Goal: Communication & Community: Answer question/provide support

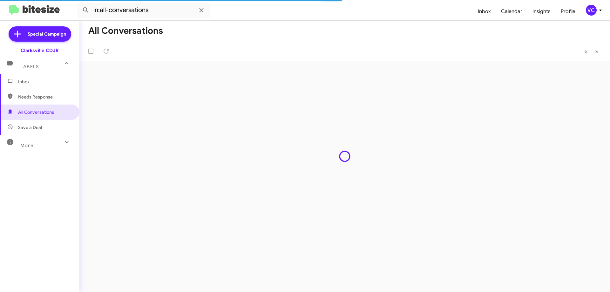
click at [49, 82] on span "Inbox" at bounding box center [45, 81] width 54 height 6
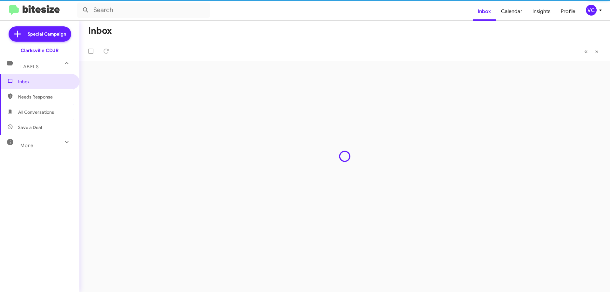
click at [53, 99] on span "Needs Response" at bounding box center [45, 97] width 54 height 6
type input "in:needs-response"
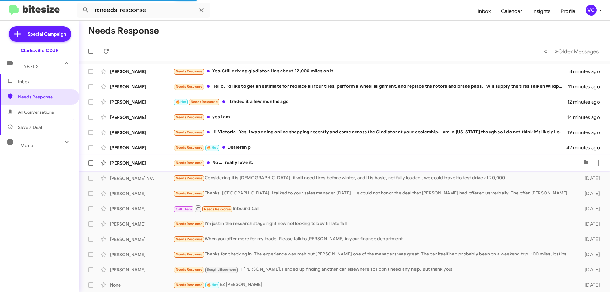
click at [273, 164] on div "Needs Response No...I really love it." at bounding box center [376, 162] width 406 height 7
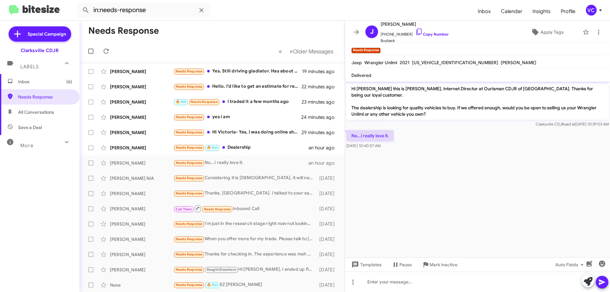
click at [516, 181] on cdk-virtual-scroll-viewport "Hi [PERSON_NAME] this is [PERSON_NAME], Internet Director at Ourisman CDJR of […" at bounding box center [477, 170] width 265 height 176
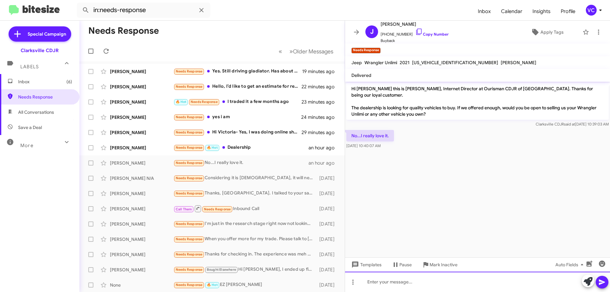
click at [454, 288] on div at bounding box center [477, 282] width 265 height 20
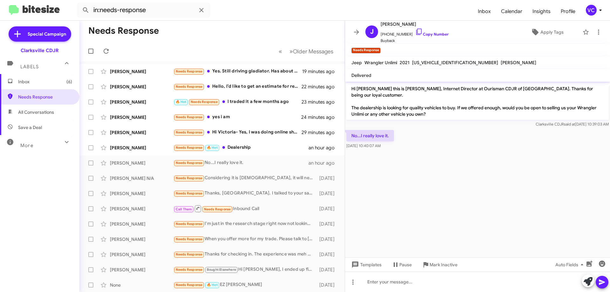
click at [396, 187] on cdk-virtual-scroll-viewport "Hi [PERSON_NAME] this is [PERSON_NAME], Internet Director at Ourisman CDJR of […" at bounding box center [477, 170] width 265 height 176
click at [489, 150] on div at bounding box center [477, 151] width 265 height 3
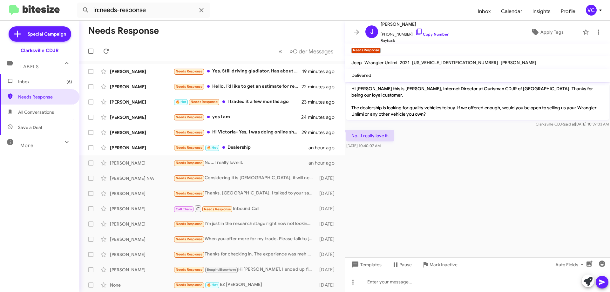
click at [450, 289] on div at bounding box center [477, 282] width 265 height 20
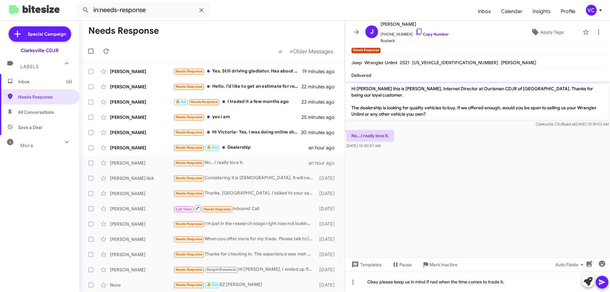
click at [602, 279] on icon at bounding box center [602, 282] width 8 height 8
click at [533, 233] on cdk-virtual-scroll-viewport "Hi [PERSON_NAME] this is [PERSON_NAME], Internet Director at Ourisman CDJR of […" at bounding box center [477, 170] width 265 height 176
click at [107, 51] on icon at bounding box center [106, 51] width 5 height 5
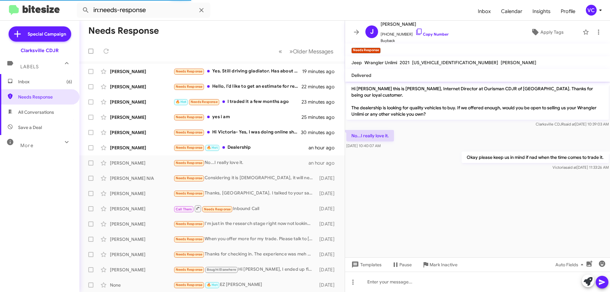
click at [222, 39] on mat-toolbar-row "Needs Response" at bounding box center [211, 31] width 265 height 20
click at [429, 196] on cdk-virtual-scroll-viewport "Hi [PERSON_NAME] this is [PERSON_NAME], Internet Director at Ourisman CDJR of […" at bounding box center [477, 170] width 265 height 176
click at [469, 129] on div "No...I really love it. [DATE] 10:40:07 AM" at bounding box center [477, 140] width 265 height 22
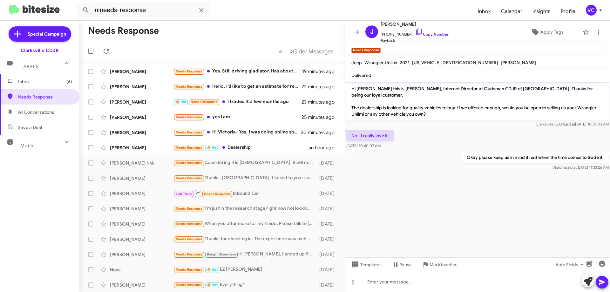
click at [477, 216] on cdk-virtual-scroll-viewport "Hi [PERSON_NAME] this is [PERSON_NAME], Internet Director at Ourisman CDJR of […" at bounding box center [477, 170] width 265 height 176
click at [475, 215] on cdk-virtual-scroll-viewport "Hi [PERSON_NAME] this is [PERSON_NAME], Internet Director at Ourisman CDJR of […" at bounding box center [477, 170] width 265 height 176
click at [174, 153] on div "[PERSON_NAME] Needs Response 🔥 Hot Dealership an hour ago" at bounding box center [211, 147] width 255 height 13
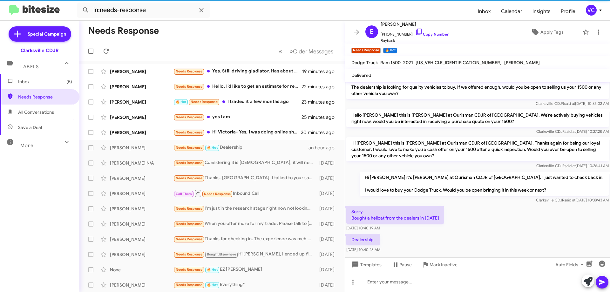
click at [491, 223] on div "Sorry. Bought a hellcat from the dealers in 2023 [DATE] 10:40:19 AM" at bounding box center [477, 219] width 265 height 28
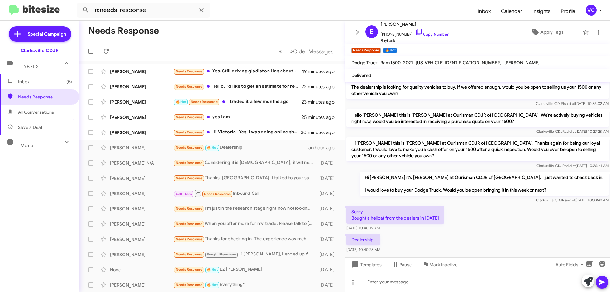
drag, startPoint x: 378, startPoint y: 186, endPoint x: 491, endPoint y: 219, distance: 116.9
click at [380, 188] on div "Hi [PERSON_NAME] it's [PERSON_NAME] at Ourisman CDJR of [GEOGRAPHIC_DATA]. I ju…" at bounding box center [477, 187] width 265 height 34
click at [491, 219] on div "Sorry. Bought a hellcat from the dealers in 2023 [DATE] 10:40:19 AM" at bounding box center [477, 219] width 265 height 28
drag, startPoint x: 485, startPoint y: 214, endPoint x: 481, endPoint y: 135, distance: 78.9
click at [485, 214] on div "Sorry. Bought a hellcat from the dealers in 2023 [DATE] 10:40:19 AM" at bounding box center [477, 219] width 265 height 28
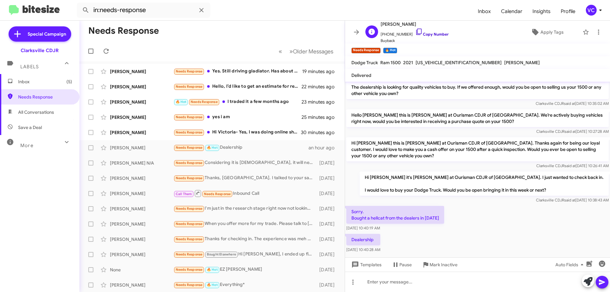
click at [437, 34] on link "Copy Number" at bounding box center [431, 34] width 33 height 5
click at [243, 39] on mat-toolbar-row "Needs Response" at bounding box center [211, 31] width 265 height 20
click at [465, 233] on div "Dealership [DATE] 10:40:28 AM" at bounding box center [477, 244] width 265 height 22
click at [512, 208] on div "Sorry. Bought a hellcat from the dealers in 2023 [DATE] 10:40:19 AM" at bounding box center [477, 219] width 265 height 28
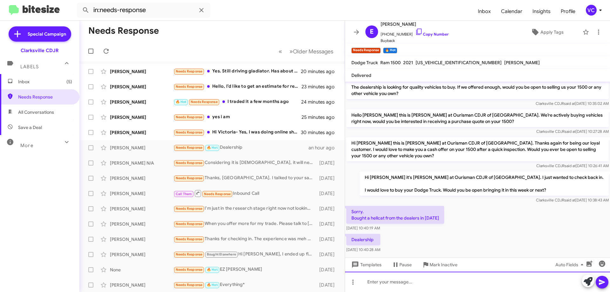
click at [468, 290] on div at bounding box center [477, 282] width 265 height 20
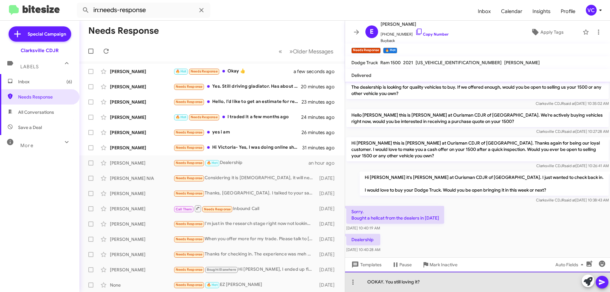
click at [476, 281] on div "OOKAY. You still loving it?" at bounding box center [477, 282] width 265 height 20
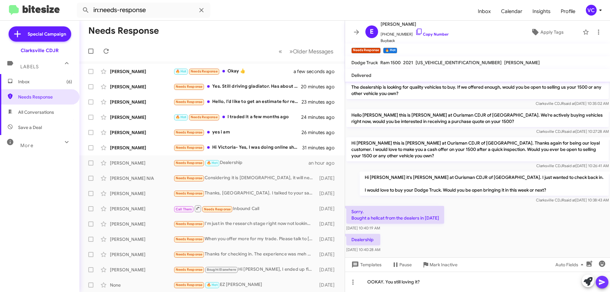
click at [601, 282] on icon at bounding box center [602, 282] width 8 height 8
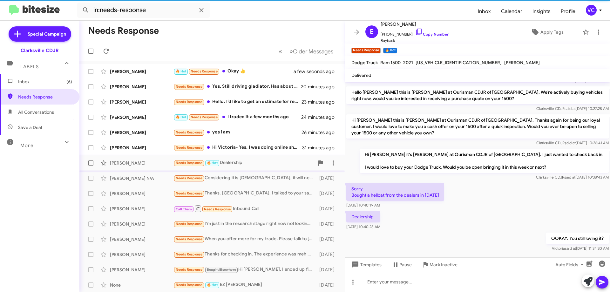
scroll to position [44, 0]
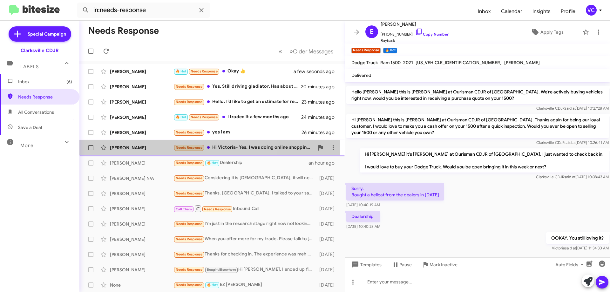
click at [147, 145] on div "[PERSON_NAME]" at bounding box center [142, 148] width 64 height 6
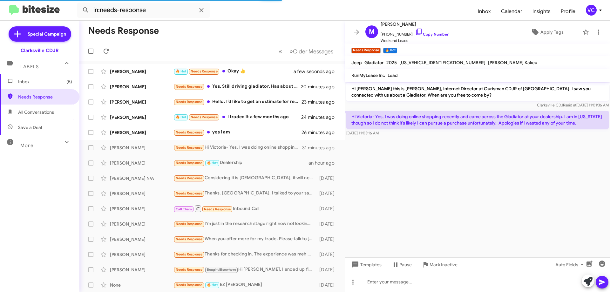
drag, startPoint x: 527, startPoint y: 181, endPoint x: 516, endPoint y: 175, distance: 12.1
click at [528, 181] on cdk-virtual-scroll-viewport "Hi [PERSON_NAME] this is [PERSON_NAME], Internet Director at Ourisman CDJR of […" at bounding box center [477, 170] width 265 height 176
click at [476, 197] on cdk-virtual-scroll-viewport "Hi [PERSON_NAME] this is [PERSON_NAME], Internet Director at Ourisman CDJR of […" at bounding box center [477, 170] width 265 height 176
click at [511, 195] on cdk-virtual-scroll-viewport "Hi [PERSON_NAME] this is [PERSON_NAME], Internet Director at Ourisman CDJR of […" at bounding box center [477, 170] width 265 height 176
click at [509, 183] on cdk-virtual-scroll-viewport "Hi [PERSON_NAME] this is [PERSON_NAME], Internet Director at Ourisman CDJR of […" at bounding box center [477, 170] width 265 height 176
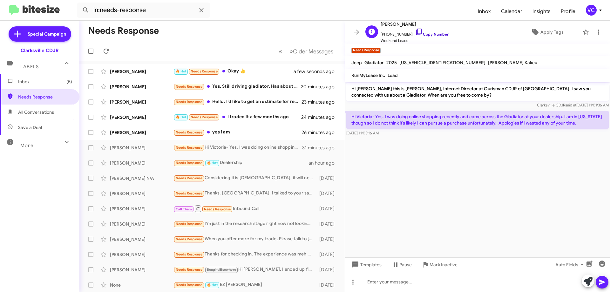
click at [437, 35] on link "Copy Number" at bounding box center [431, 34] width 33 height 5
drag, startPoint x: 502, startPoint y: 214, endPoint x: 513, endPoint y: 186, distance: 29.1
click at [504, 214] on cdk-virtual-scroll-viewport "Hi [PERSON_NAME] this is [PERSON_NAME], Internet Director at Ourisman CDJR of […" at bounding box center [477, 170] width 265 height 176
drag, startPoint x: 380, startPoint y: 125, endPoint x: 455, endPoint y: 124, distance: 75.3
click at [454, 124] on p "Hi Victoria- Yes, I was doing online shopping recently and came across the Glad…" at bounding box center [477, 120] width 262 height 18
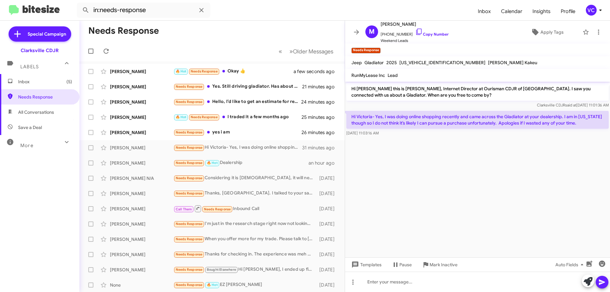
click at [503, 180] on cdk-virtual-scroll-viewport "Hi [PERSON_NAME] this is [PERSON_NAME], Internet Director at Ourisman CDJR of […" at bounding box center [477, 170] width 265 height 176
drag, startPoint x: 393, startPoint y: 125, endPoint x: 528, endPoint y: 125, distance: 135.3
click at [526, 125] on p "Hi Victoria- Yes, I was doing online shopping recently and came across the Glad…" at bounding box center [477, 120] width 262 height 18
click at [555, 184] on cdk-virtual-scroll-viewport "Hi [PERSON_NAME] this is [PERSON_NAME], Internet Director at Ourisman CDJR of […" at bounding box center [477, 170] width 265 height 176
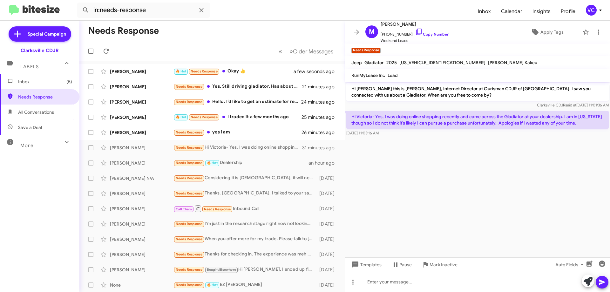
click at [449, 282] on div at bounding box center [477, 282] width 265 height 20
click at [507, 286] on div "Its a 2025 Jeep Gladiator. why don't you think you can buy it?" at bounding box center [477, 282] width 265 height 20
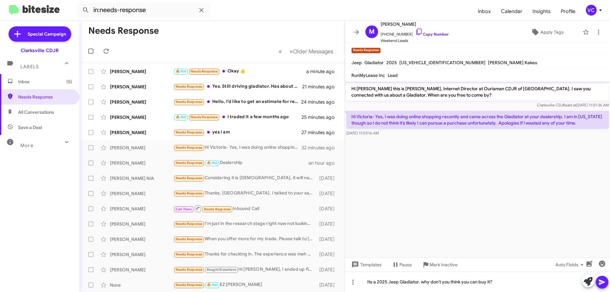
click at [604, 284] on icon at bounding box center [602, 282] width 8 height 8
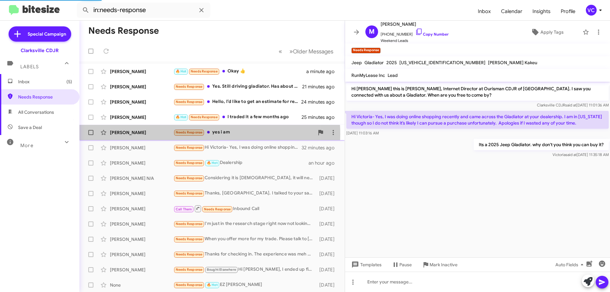
click at [169, 134] on div "[PERSON_NAME]" at bounding box center [142, 132] width 64 height 6
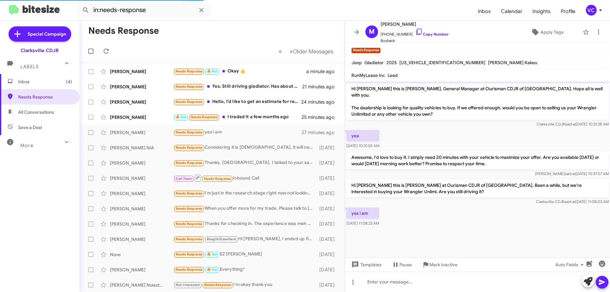
drag, startPoint x: 439, startPoint y: 228, endPoint x: 472, endPoint y: 218, distance: 34.4
click at [440, 228] on div at bounding box center [477, 232] width 265 height 8
click at [492, 218] on div "yes i am [DATE] 11:08:23 AM" at bounding box center [477, 217] width 265 height 22
click at [498, 220] on div "yes i am [DATE] 11:08:23 AM" at bounding box center [477, 217] width 265 height 22
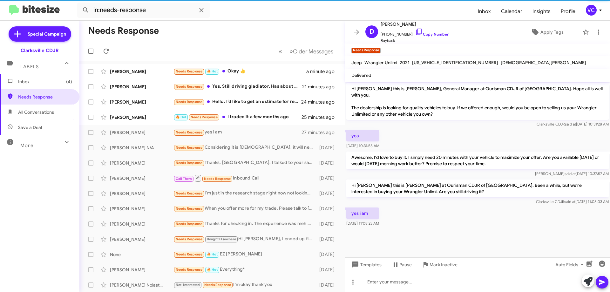
click at [502, 228] on div at bounding box center [477, 232] width 265 height 8
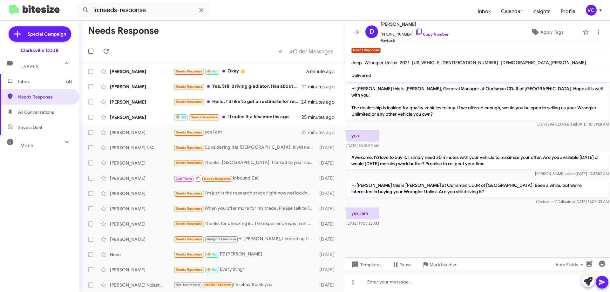
click at [401, 286] on div at bounding box center [477, 282] width 265 height 20
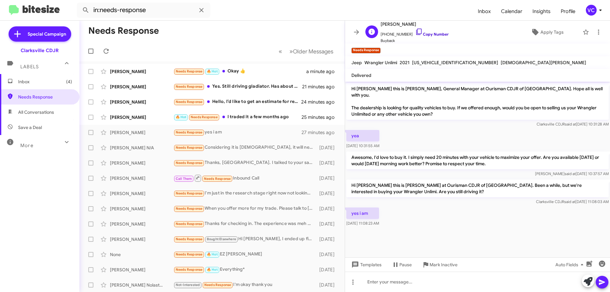
click at [440, 33] on link "Copy Number" at bounding box center [431, 34] width 33 height 5
drag, startPoint x: 526, startPoint y: 240, endPoint x: 525, endPoint y: 235, distance: 5.5
click at [525, 239] on cdk-virtual-scroll-viewport "Hi [PERSON_NAME] this is [PERSON_NAME], General Manager at Ourisman CDJR of [GE…" at bounding box center [477, 170] width 265 height 176
drag, startPoint x: 495, startPoint y: 122, endPoint x: 495, endPoint y: 126, distance: 4.8
click at [494, 121] on div "Hi [PERSON_NAME] this is [PERSON_NAME], General Manager at Ourisman CDJR of [GE…" at bounding box center [477, 105] width 265 height 47
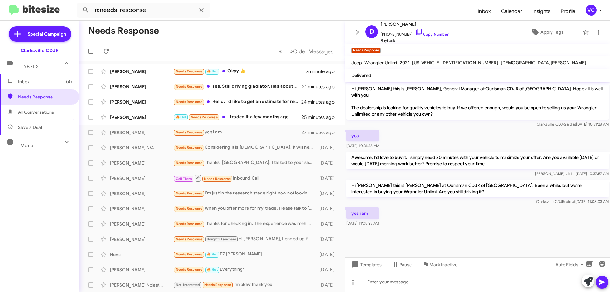
click at [501, 228] on div at bounding box center [477, 232] width 265 height 8
click at [502, 228] on div at bounding box center [477, 232] width 265 height 8
click at [503, 229] on div at bounding box center [477, 232] width 265 height 8
click at [523, 219] on div "yes i am [DATE] 11:08:23 AM" at bounding box center [477, 217] width 265 height 22
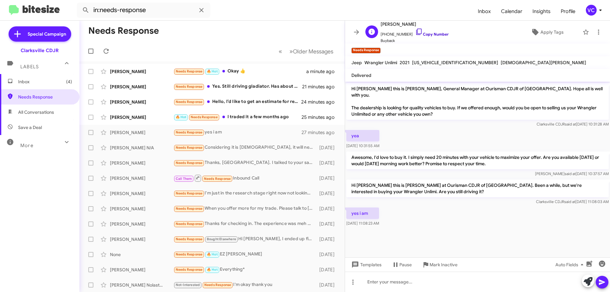
click at [433, 35] on link "Copy Number" at bounding box center [431, 34] width 33 height 5
drag, startPoint x: 443, startPoint y: 223, endPoint x: 452, endPoint y: 224, distance: 8.6
click at [445, 228] on div at bounding box center [477, 232] width 265 height 8
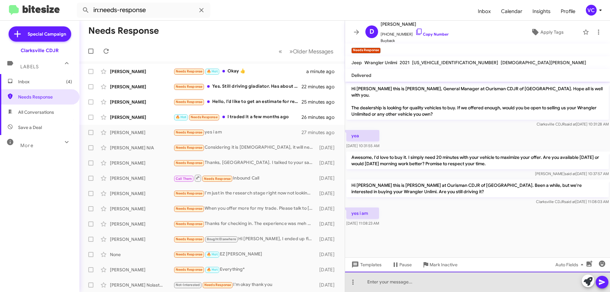
click at [414, 282] on div at bounding box center [477, 282] width 265 height 20
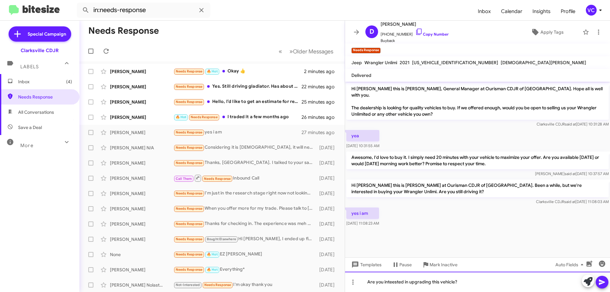
click at [393, 284] on div "Are you inteested in upgrading this vehicle?" at bounding box center [477, 282] width 265 height 20
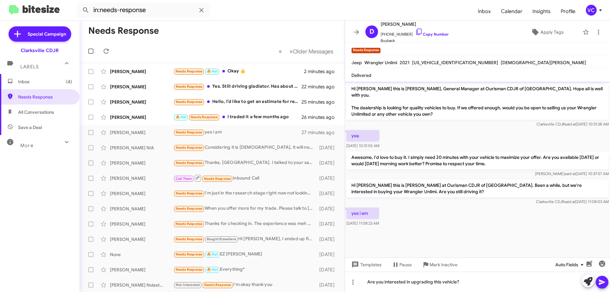
drag, startPoint x: 486, startPoint y: 218, endPoint x: 558, endPoint y: 265, distance: 86.1
click at [487, 219] on div "yes i am [DATE] 11:08:23 AM" at bounding box center [477, 217] width 265 height 22
click at [604, 280] on icon at bounding box center [602, 282] width 8 height 8
click at [431, 232] on div "Are you interested in upgrading this vehicle? [PERSON_NAME] said at [DATE] 11:3…" at bounding box center [477, 239] width 265 height 22
click at [449, 206] on div "yes i am [DATE] 11:08:23 AM" at bounding box center [477, 217] width 265 height 22
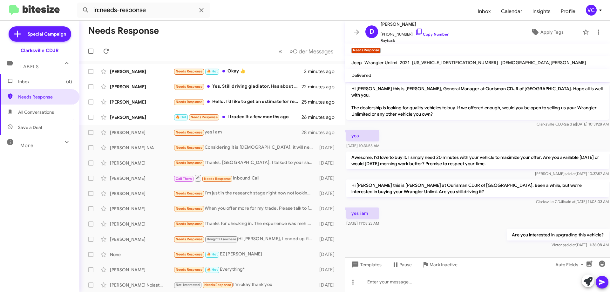
click at [447, 228] on div "Are you interested in upgrading this vehicle? [PERSON_NAME] said at [DATE] 11:3…" at bounding box center [477, 239] width 265 height 22
click at [449, 228] on div "Are you interested in upgrading this vehicle? [PERSON_NAME] said at [DATE] 11:3…" at bounding box center [477, 239] width 265 height 22
click at [125, 118] on div "[PERSON_NAME]" at bounding box center [142, 117] width 64 height 6
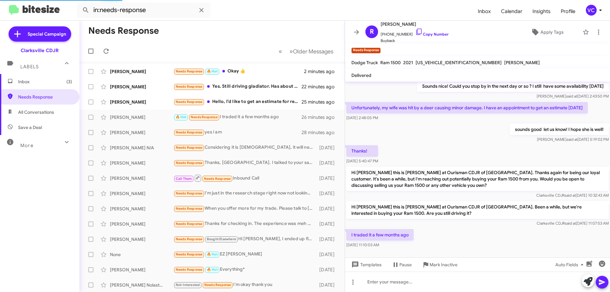
drag, startPoint x: 484, startPoint y: 229, endPoint x: 484, endPoint y: 154, distance: 75.0
click at [484, 229] on div "I traded it a few months ago [DATE] 11:10:03 AM" at bounding box center [477, 239] width 265 height 22
click at [439, 32] on link "Copy Number" at bounding box center [431, 34] width 33 height 5
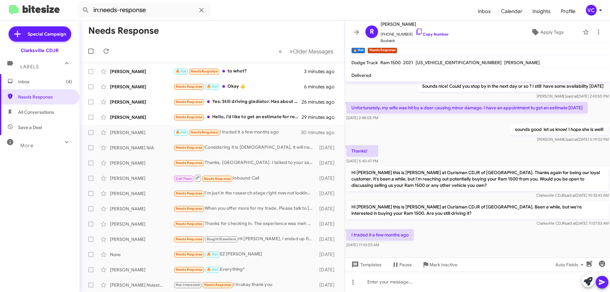
click at [512, 242] on div "I traded it a few months ago [DATE] 11:10:03 AM" at bounding box center [477, 239] width 265 height 22
drag, startPoint x: 499, startPoint y: 160, endPoint x: 501, endPoint y: 188, distance: 28.6
click at [499, 159] on div "Hi [PERSON_NAME] this is [PERSON_NAME], General Manager at Ourisman CDJR of [GE…" at bounding box center [477, 129] width 265 height 239
click at [507, 234] on div "I traded it a few months ago [DATE] 11:10:03 AM" at bounding box center [477, 239] width 265 height 22
click at [497, 232] on div "I traded it a few months ago [DATE] 11:10:03 AM" at bounding box center [477, 239] width 265 height 22
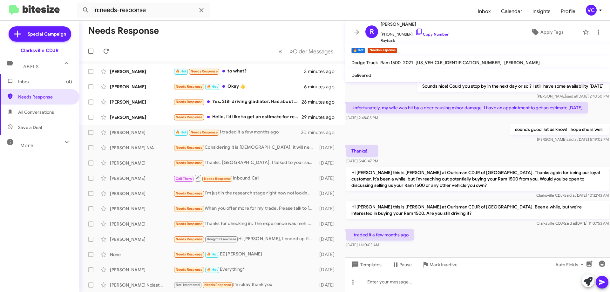
click at [493, 231] on div "I traded it a few months ago [DATE] 11:10:03 AM" at bounding box center [477, 239] width 265 height 22
click at [489, 228] on div "I traded it a few months ago [DATE] 11:10:03 AM" at bounding box center [477, 239] width 265 height 22
click at [494, 231] on div "I traded it a few months ago [DATE] 11:10:03 AM" at bounding box center [477, 239] width 265 height 22
click at [493, 231] on div "I traded it a few months ago [DATE] 11:10:03 AM" at bounding box center [477, 239] width 265 height 22
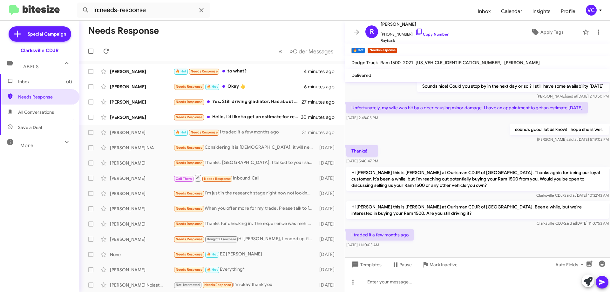
click at [405, 242] on div "[DATE] 11:10:03 AM" at bounding box center [379, 245] width 67 height 6
click at [468, 239] on div "I traded it a few months ago [DATE] 11:10:03 AM" at bounding box center [477, 239] width 265 height 22
click at [430, 29] on span "[PHONE_NUMBER] Copy Number" at bounding box center [415, 33] width 68 height 10
click at [431, 37] on span "Buyback" at bounding box center [415, 40] width 68 height 6
click at [430, 35] on link "Copy Number" at bounding box center [431, 34] width 33 height 5
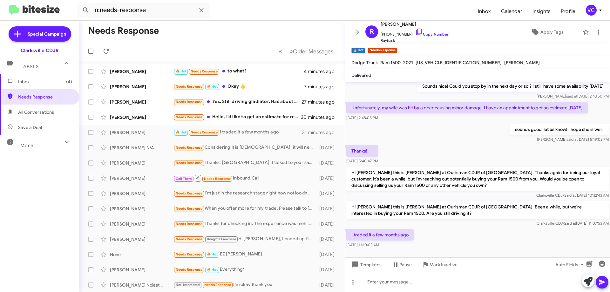
click at [475, 132] on div "sounds good let us know! I hope she is well! [PERSON_NAME] said at [DATE] 5:19:…" at bounding box center [477, 133] width 265 height 22
click at [460, 229] on div "I traded it a few months ago [DATE] 11:10:03 AM" at bounding box center [477, 239] width 265 height 22
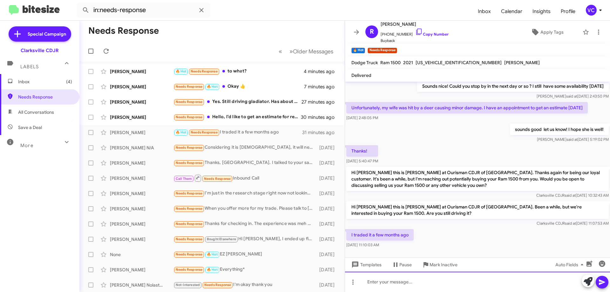
click at [421, 286] on div at bounding box center [477, 282] width 265 height 20
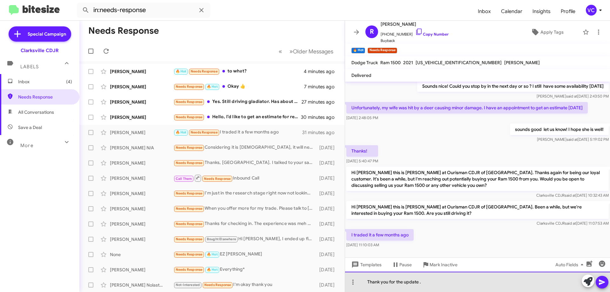
click at [447, 282] on div "Thank you for the update ." at bounding box center [477, 282] width 265 height 20
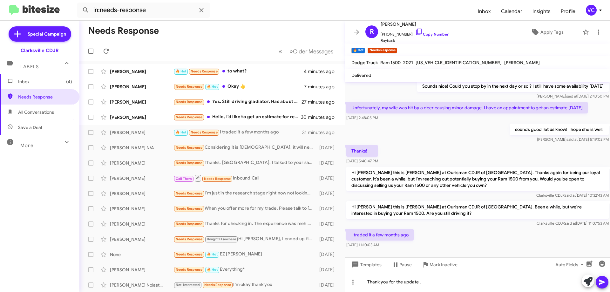
click at [597, 281] on button at bounding box center [602, 282] width 13 height 13
click at [472, 233] on div "I traded it a few months ago [DATE] 11:10:03 AM" at bounding box center [477, 239] width 265 height 22
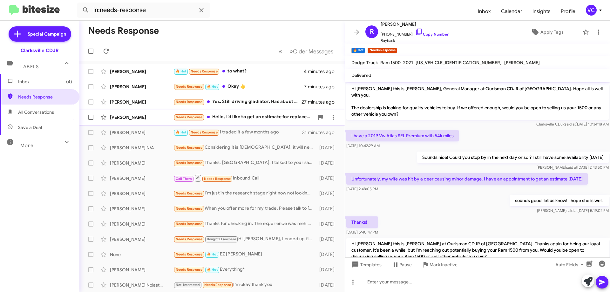
click at [137, 120] on div "[PERSON_NAME]" at bounding box center [142, 117] width 64 height 6
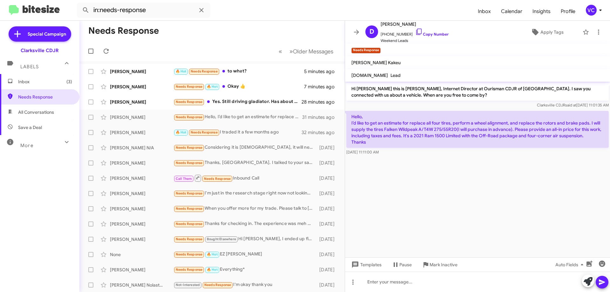
click at [497, 196] on cdk-virtual-scroll-viewport "Hi [PERSON_NAME] this is [PERSON_NAME], Internet Director at Ourisman CDJR of […" at bounding box center [477, 170] width 265 height 176
click at [435, 179] on cdk-virtual-scroll-viewport "Hi [PERSON_NAME] this is [PERSON_NAME], Internet Director at Ourisman CDJR of […" at bounding box center [477, 170] width 265 height 176
click at [455, 185] on cdk-virtual-scroll-viewport "Hi [PERSON_NAME] this is [PERSON_NAME], Internet Director at Ourisman CDJR of […" at bounding box center [477, 170] width 265 height 176
click at [470, 105] on div "Clarksville CDJR said at [DATE] 11:01:35 AM" at bounding box center [477, 105] width 262 height 6
click at [482, 188] on cdk-virtual-scroll-viewport "Hi [PERSON_NAME] this is [PERSON_NAME], Internet Director at Ourisman CDJR of […" at bounding box center [477, 170] width 265 height 176
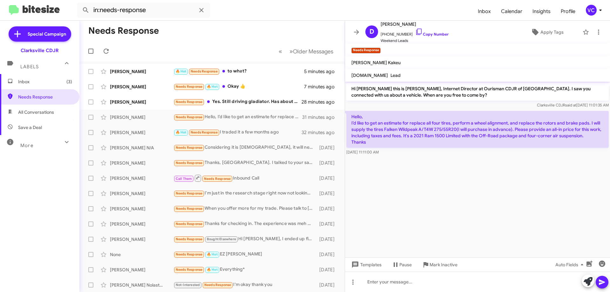
click at [480, 190] on cdk-virtual-scroll-viewport "Hi [PERSON_NAME] this is [PERSON_NAME], Internet Director at Ourisman CDJR of […" at bounding box center [477, 170] width 265 height 176
click at [481, 190] on cdk-virtual-scroll-viewport "Hi [PERSON_NAME] this is [PERSON_NAME], Internet Director at Ourisman CDJR of […" at bounding box center [477, 170] width 265 height 176
click at [425, 34] on link "Copy Number" at bounding box center [431, 34] width 33 height 5
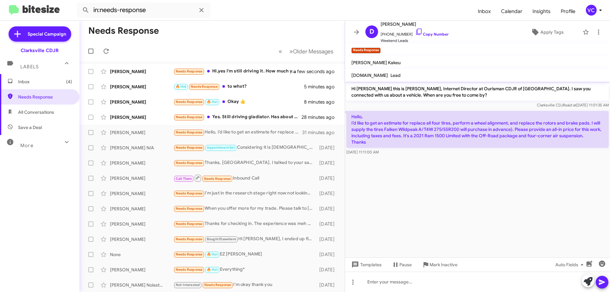
click at [477, 212] on cdk-virtual-scroll-viewport "Hi [PERSON_NAME] this is [PERSON_NAME], Internet Director at Ourisman CDJR of […" at bounding box center [477, 170] width 265 height 176
click at [118, 115] on div "[PERSON_NAME]" at bounding box center [142, 117] width 64 height 6
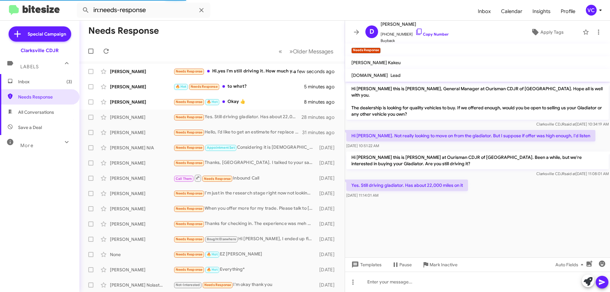
click at [532, 233] on cdk-virtual-scroll-viewport "Hi [PERSON_NAME] this is [PERSON_NAME], General Manager at Ourisman CDJR of [GE…" at bounding box center [477, 170] width 265 height 176
click at [576, 212] on cdk-virtual-scroll-viewport "Hi [PERSON_NAME] this is [PERSON_NAME], General Manager at Ourisman CDJR of [GE…" at bounding box center [477, 170] width 265 height 176
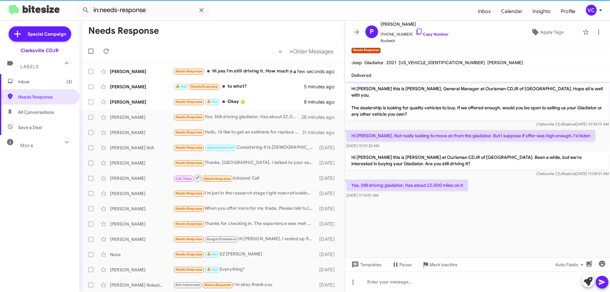
click at [551, 217] on cdk-virtual-scroll-viewport "Hi [PERSON_NAME] this is [PERSON_NAME], General Manager at Ourisman CDJR of [GE…" at bounding box center [477, 170] width 265 height 176
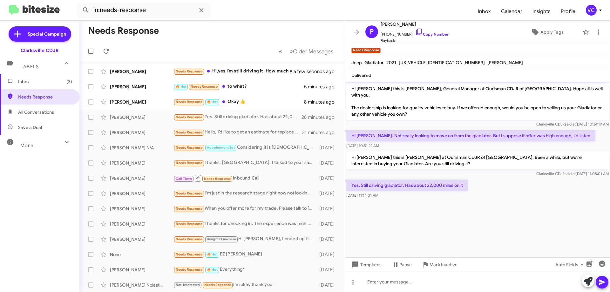
click at [551, 217] on cdk-virtual-scroll-viewport "Hi [PERSON_NAME] this is [PERSON_NAME], General Manager at Ourisman CDJR of [GE…" at bounding box center [477, 170] width 265 height 176
click at [546, 208] on cdk-virtual-scroll-viewport "Hi [PERSON_NAME] this is [PERSON_NAME], General Manager at Ourisman CDJR of [GE…" at bounding box center [477, 170] width 265 height 176
click at [521, 216] on cdk-virtual-scroll-viewport "Hi [PERSON_NAME] this is [PERSON_NAME], General Manager at Ourisman CDJR of [GE…" at bounding box center [477, 170] width 265 height 176
click at [439, 33] on link "Copy Number" at bounding box center [431, 34] width 33 height 5
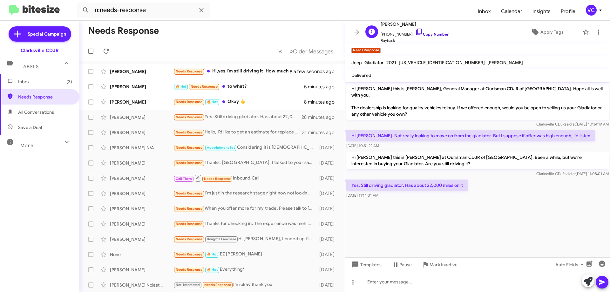
copy div "Templates Pause Mark Inactive Auto Fields"
click at [529, 204] on cdk-virtual-scroll-viewport "Hi [PERSON_NAME] this is [PERSON_NAME], General Manager at Ourisman CDJR of [GE…" at bounding box center [477, 170] width 265 height 176
click at [244, 36] on mat-toolbar-row "Needs Response" at bounding box center [211, 31] width 265 height 20
click at [465, 218] on cdk-virtual-scroll-viewport "Hi [PERSON_NAME] this is [PERSON_NAME], General Manager at Ourisman CDJR of [GE…" at bounding box center [477, 170] width 265 height 176
click at [510, 200] on cdk-virtual-scroll-viewport "Hi [PERSON_NAME] this is [PERSON_NAME], General Manager at Ourisman CDJR of [GE…" at bounding box center [477, 170] width 265 height 176
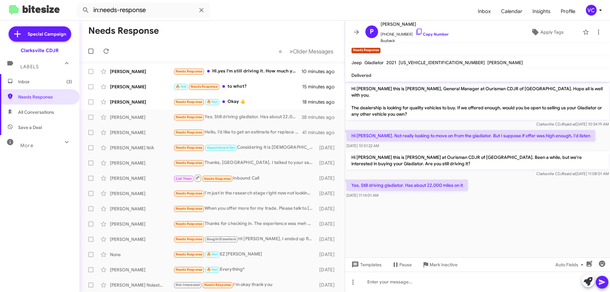
click at [512, 186] on div "Yes. Still driving gladiator. Has about 22,000 miles on it [DATE] 11:14:01 AM" at bounding box center [477, 189] width 265 height 22
click at [533, 203] on cdk-virtual-scroll-viewport "Hi [PERSON_NAME] this is [PERSON_NAME], General Manager at Ourisman CDJR of [GE…" at bounding box center [477, 170] width 265 height 176
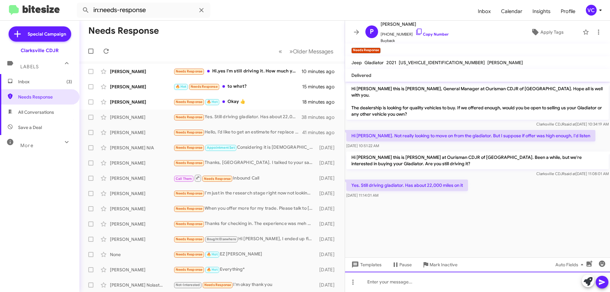
click at [424, 286] on div at bounding box center [477, 282] width 265 height 20
click at [426, 282] on div at bounding box center [477, 282] width 265 height 20
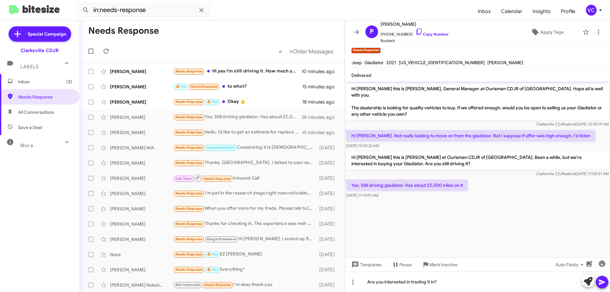
click at [605, 278] on span at bounding box center [602, 282] width 8 height 13
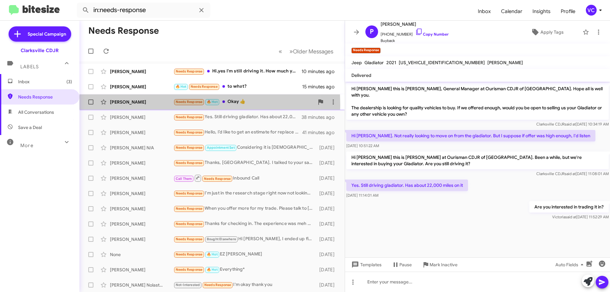
click at [129, 105] on div "[PERSON_NAME] Needs Response 🔥 Hot Okay 👍 18 minutes ago" at bounding box center [211, 102] width 255 height 13
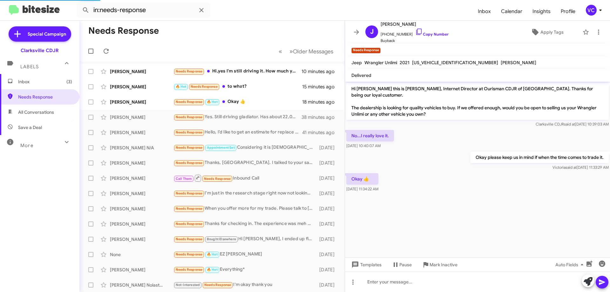
click at [484, 214] on cdk-virtual-scroll-viewport "Hi [PERSON_NAME] this is [PERSON_NAME], Internet Director at Ourisman CDJR of […" at bounding box center [477, 170] width 265 height 176
click at [487, 121] on div "Clarksville CDJR said at [DATE] 10:39:03 AM" at bounding box center [477, 124] width 262 height 6
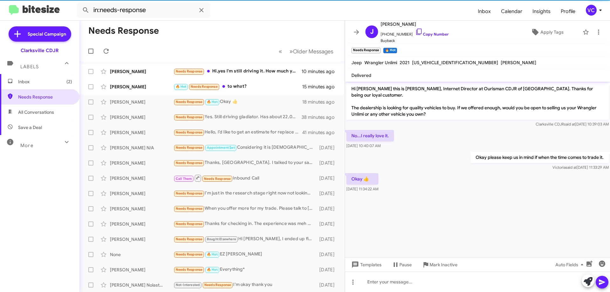
click at [465, 209] on cdk-virtual-scroll-viewport "Hi [PERSON_NAME] this is [PERSON_NAME], Internet Director at Ourisman CDJR of […" at bounding box center [477, 170] width 265 height 176
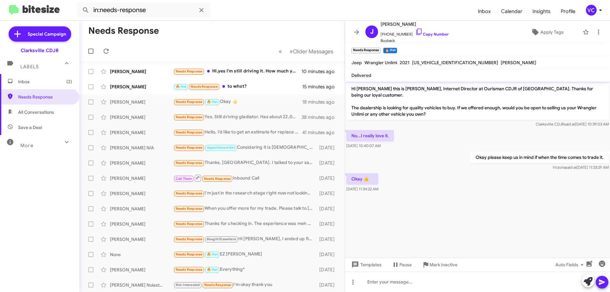
click at [467, 210] on cdk-virtual-scroll-viewport "Hi [PERSON_NAME] this is [PERSON_NAME], Internet Director at Ourisman CDJR of […" at bounding box center [477, 170] width 265 height 176
click at [449, 143] on div "No...I really love it. [DATE] 10:40:07 AM" at bounding box center [477, 140] width 265 height 22
click at [515, 194] on cdk-virtual-scroll-viewport "Hi [PERSON_NAME] this is [PERSON_NAME], Internet Director at Ourisman CDJR of […" at bounding box center [477, 170] width 265 height 176
click at [540, 30] on span "Apply Tags" at bounding box center [551, 31] width 23 height 11
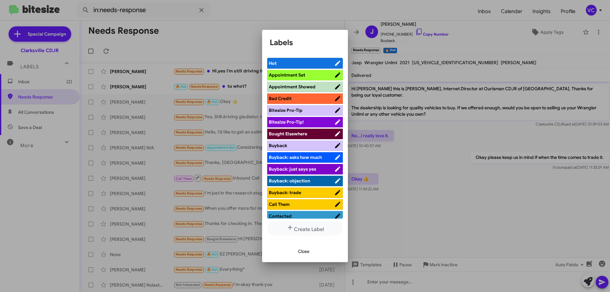
click at [303, 213] on span "Contacted" at bounding box center [301, 216] width 65 height 6
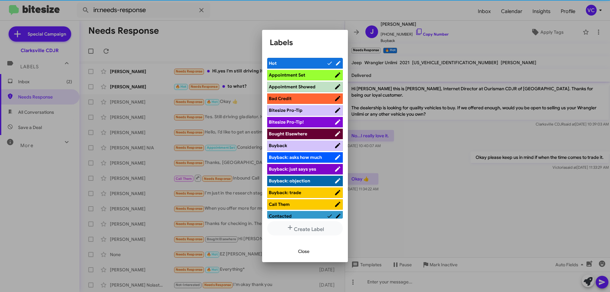
click at [450, 183] on div at bounding box center [305, 146] width 610 height 292
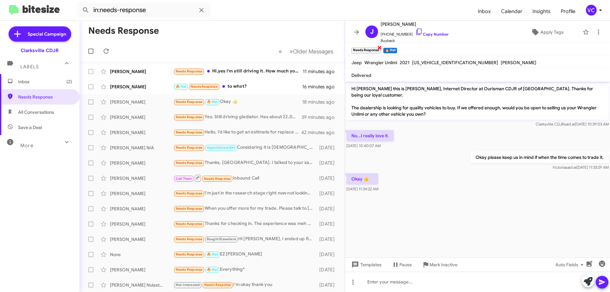
click at [382, 46] on span "×" at bounding box center [379, 48] width 5 height 8
click at [215, 34] on mat-toolbar-row "Needs Response" at bounding box center [211, 31] width 265 height 20
drag, startPoint x: 468, startPoint y: 209, endPoint x: 378, endPoint y: 200, distance: 90.0
click at [469, 209] on cdk-virtual-scroll-viewport "Hi [PERSON_NAME] this is [PERSON_NAME], Internet Director at Ourisman CDJR of […" at bounding box center [477, 170] width 265 height 176
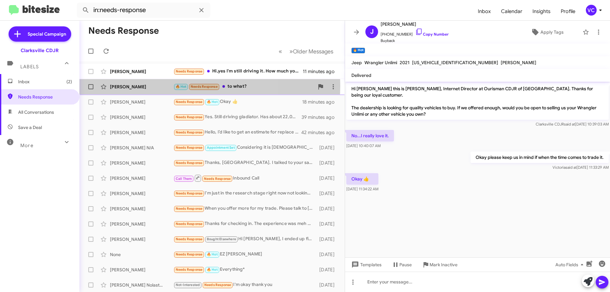
click at [147, 85] on div "[PERSON_NAME]" at bounding box center [142, 87] width 64 height 6
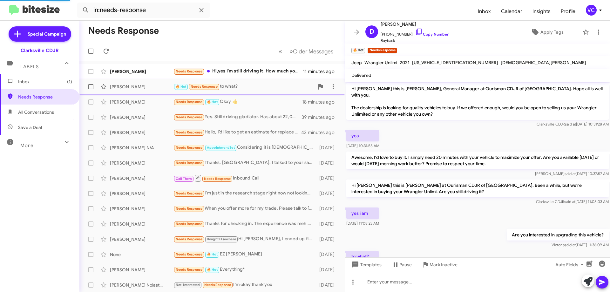
scroll to position [18, 0]
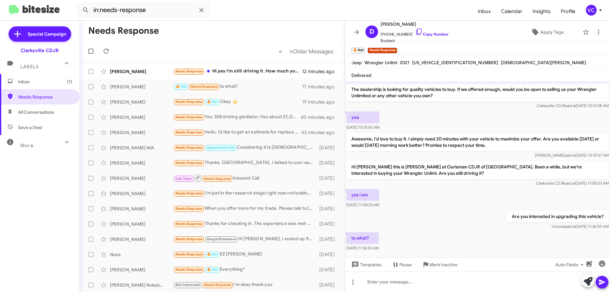
click at [441, 223] on div "Are you interested in upgrading this vehicle? [PERSON_NAME] said at [DATE] 11:3…" at bounding box center [477, 220] width 265 height 22
click at [467, 231] on div "to what? [DATE] 11:36:53 AM" at bounding box center [477, 242] width 265 height 22
click at [474, 209] on div "Are you interested in upgrading this vehicle? [PERSON_NAME] said at [DATE] 11:3…" at bounding box center [477, 220] width 265 height 22
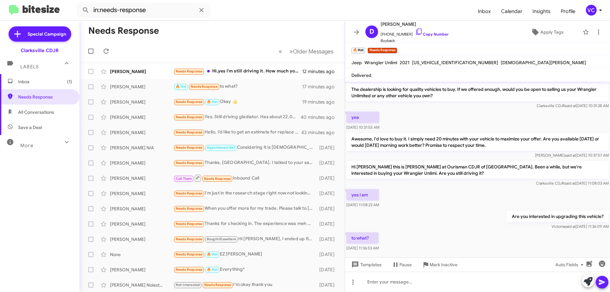
click at [478, 209] on div "Are you interested in upgrading this vehicle? [PERSON_NAME] said at [DATE] 11:3…" at bounding box center [477, 220] width 265 height 22
click at [485, 199] on div "yes i am [DATE] 11:08:23 AM" at bounding box center [477, 199] width 265 height 22
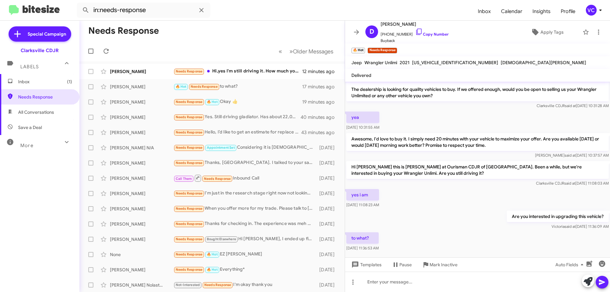
click at [481, 236] on div "to what? [DATE] 11:36:53 AM" at bounding box center [477, 242] width 265 height 22
click at [455, 235] on div "to what? [DATE] 11:36:53 AM" at bounding box center [477, 242] width 265 height 22
click at [438, 202] on div "yes i am [DATE] 11:08:23 AM" at bounding box center [477, 199] width 265 height 22
click at [454, 240] on div "to what? [DATE] 11:36:53 AM" at bounding box center [477, 242] width 265 height 22
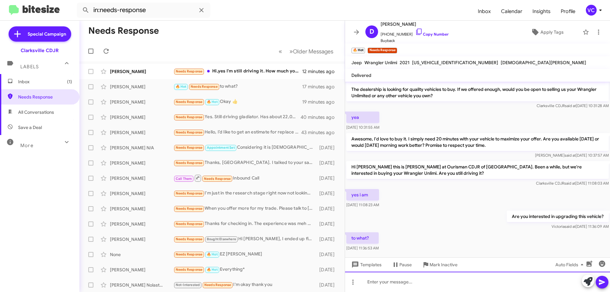
click at [451, 289] on div at bounding box center [477, 282] width 265 height 20
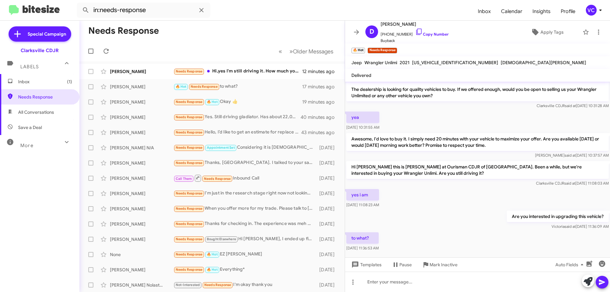
click at [442, 188] on div "yes i am [DATE] 11:08:23 AM" at bounding box center [477, 199] width 265 height 22
click at [429, 32] on link "Copy Number" at bounding box center [431, 34] width 33 height 5
click at [500, 209] on div "Are you interested in upgrading this vehicle? [PERSON_NAME] said at [DATE] 11:3…" at bounding box center [477, 220] width 265 height 22
drag, startPoint x: 427, startPoint y: 224, endPoint x: 430, endPoint y: 231, distance: 8.1
click at [428, 224] on div "Are you interested in upgrading this vehicle? [PERSON_NAME] said at [DATE] 11:3…" at bounding box center [477, 220] width 265 height 22
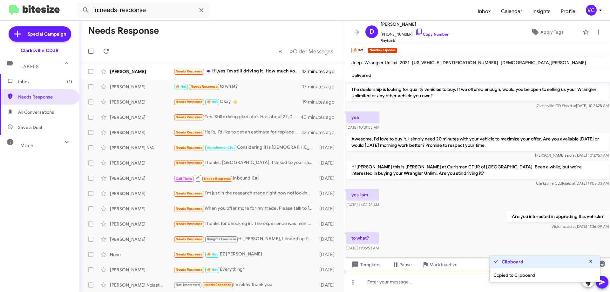
click at [419, 288] on div at bounding box center [477, 282] width 265 height 20
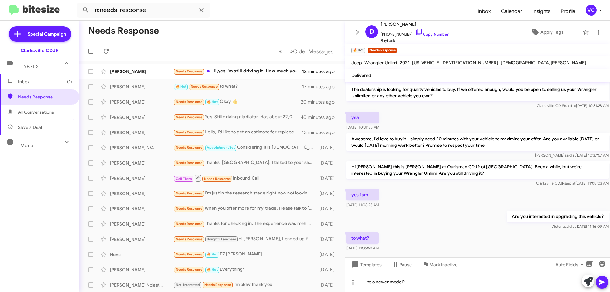
click at [610, 281] on div "to a newer model?" at bounding box center [477, 282] width 265 height 20
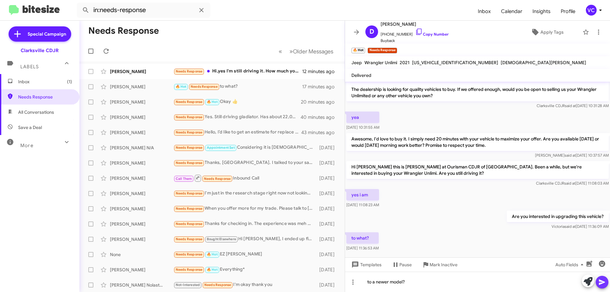
click at [602, 286] on icon at bounding box center [602, 282] width 8 height 8
click at [458, 199] on div "yes i am [DATE] 11:08:23 AM" at bounding box center [477, 199] width 265 height 22
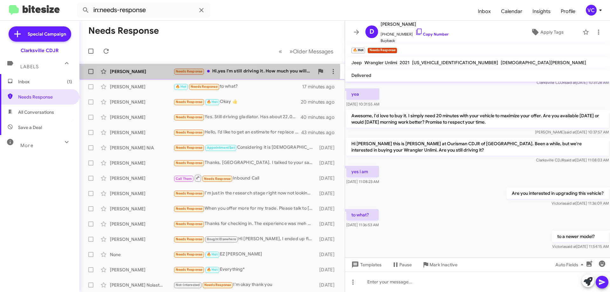
click at [178, 69] on span "Needs Response" at bounding box center [189, 71] width 27 height 4
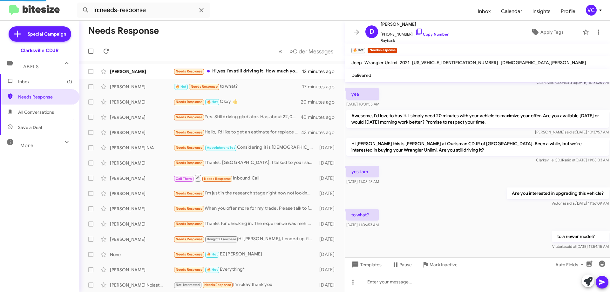
click at [303, 8] on form "in:needs-response" at bounding box center [275, 10] width 396 height 15
click at [469, 208] on div "to what? [DATE] 11:36:53 AM" at bounding box center [477, 219] width 265 height 22
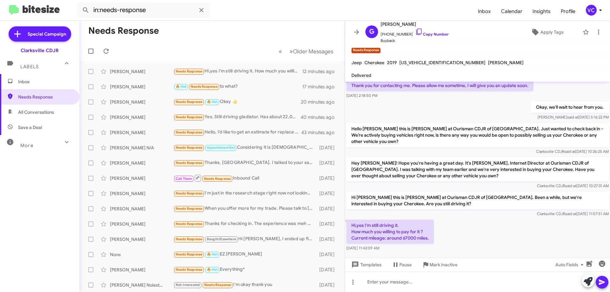
click at [474, 213] on div "Hi [PERSON_NAME] this is [PERSON_NAME], General Manager at Ourisman CDJR of [GE…" at bounding box center [477, 141] width 265 height 221
click at [516, 229] on div "Hi,yes I'm still driving it. How much you willing to pay for it ? Current milea…" at bounding box center [477, 235] width 265 height 34
click at [514, 231] on div "Hi,yes I'm still driving it. How much you willing to pay for it ? Current milea…" at bounding box center [477, 235] width 265 height 34
click at [511, 225] on div "Hi,yes I'm still driving it. How much you willing to pay for it ? Current milea…" at bounding box center [477, 235] width 265 height 34
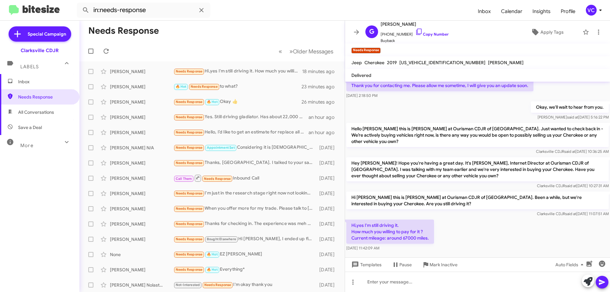
click at [511, 224] on div "Hi,yes I'm still driving it. How much you willing to pay for it ? Current milea…" at bounding box center [477, 235] width 265 height 34
click at [513, 224] on div "Hi,yes I'm still driving it. How much you willing to pay for it ? Current milea…" at bounding box center [477, 235] width 265 height 34
click at [510, 226] on div "Hi,yes I'm still driving it. How much you willing to pay for it ? Current milea…" at bounding box center [477, 235] width 265 height 34
click at [511, 227] on div "Hi,yes I'm still driving it. How much you willing to pay for it ? Current milea…" at bounding box center [477, 235] width 265 height 34
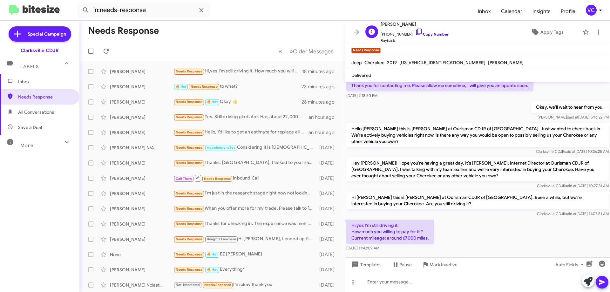
click at [432, 32] on link "Copy Number" at bounding box center [431, 34] width 33 height 5
click at [436, 32] on link "Copy Number" at bounding box center [431, 34] width 33 height 5
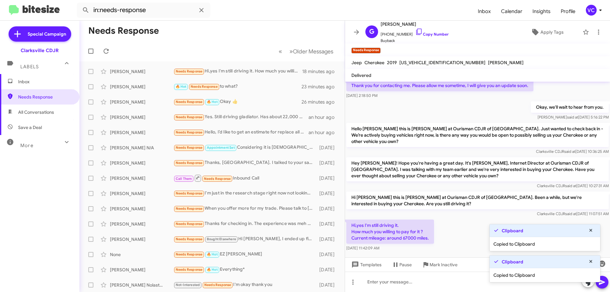
click at [280, 20] on mat-divider at bounding box center [305, 20] width 610 height 0
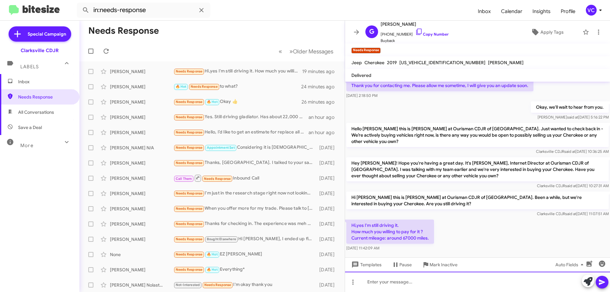
click at [417, 285] on div at bounding box center [477, 282] width 265 height 20
click at [421, 288] on div at bounding box center [477, 282] width 265 height 20
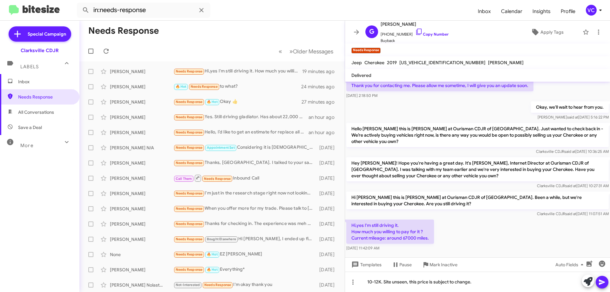
click at [601, 285] on icon at bounding box center [602, 282] width 8 height 8
click at [499, 211] on div "Hi [PERSON_NAME] this is [PERSON_NAME] at Ourisman CDJR of [GEOGRAPHIC_DATA]. B…" at bounding box center [477, 204] width 265 height 28
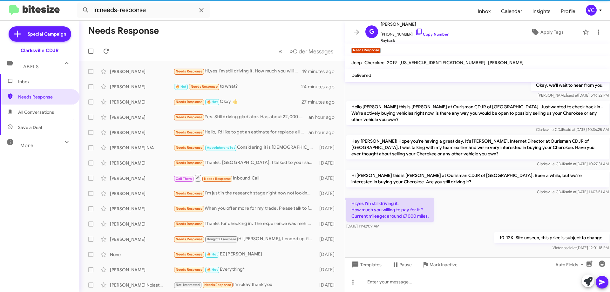
scroll to position [73, 0]
click at [162, 47] on mat-toolbar-row "« Previous » Next Older Messages" at bounding box center [211, 51] width 265 height 20
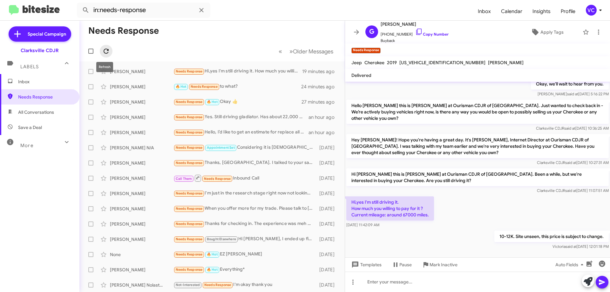
click at [104, 54] on icon at bounding box center [106, 51] width 8 height 8
drag, startPoint x: 157, startPoint y: 41, endPoint x: 214, endPoint y: 53, distance: 58.2
click at [159, 41] on mat-toolbar-row "Needs Response" at bounding box center [211, 31] width 265 height 20
click at [469, 195] on div "Hi,yes I'm still driving it. How much you willing to pay for it ? Current milea…" at bounding box center [477, 212] width 265 height 34
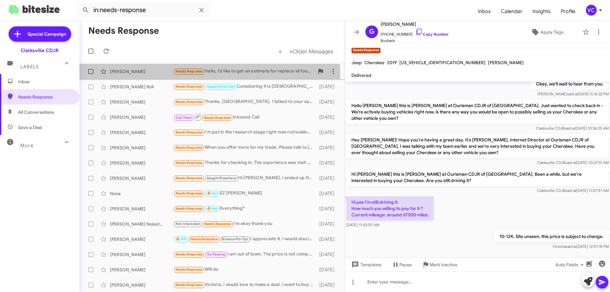
click at [157, 75] on div "[PERSON_NAME] Needs Response Hello, I’d like to get an estimate for replace all…" at bounding box center [211, 71] width 255 height 13
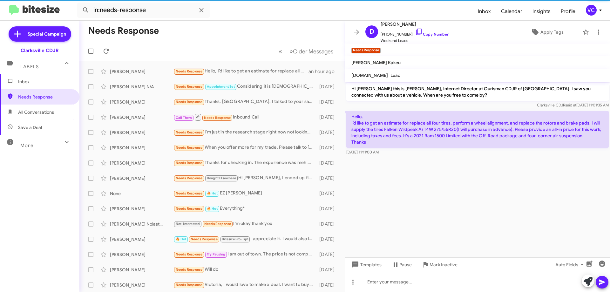
click at [468, 215] on cdk-virtual-scroll-viewport "Hi [PERSON_NAME] this is [PERSON_NAME], Internet Director at Ourisman CDJR of […" at bounding box center [477, 170] width 265 height 176
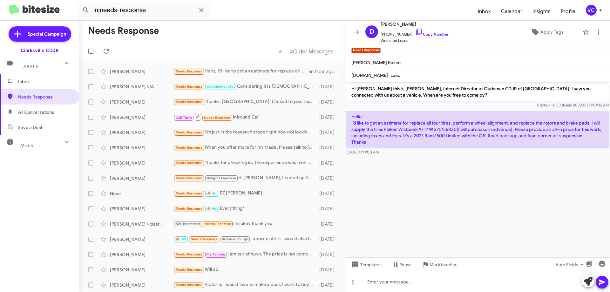
click at [462, 212] on cdk-virtual-scroll-viewport "Hi [PERSON_NAME] this is [PERSON_NAME], Internet Director at Ourisman CDJR of […" at bounding box center [477, 170] width 265 height 176
click at [460, 210] on cdk-virtual-scroll-viewport "Hi [PERSON_NAME] this is [PERSON_NAME], Internet Director at Ourisman CDJR of […" at bounding box center [477, 170] width 265 height 176
click at [459, 208] on cdk-virtual-scroll-viewport "Hi [PERSON_NAME] this is [PERSON_NAME], Internet Director at Ourisman CDJR of […" at bounding box center [477, 170] width 265 height 176
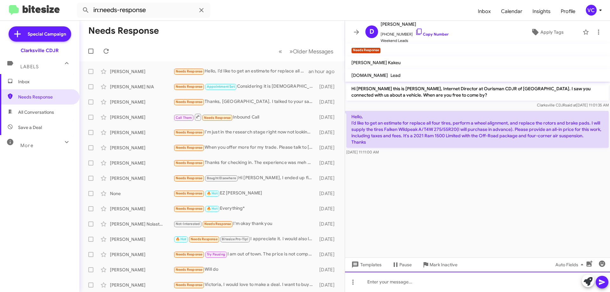
click at [417, 285] on div at bounding box center [477, 282] width 265 height 20
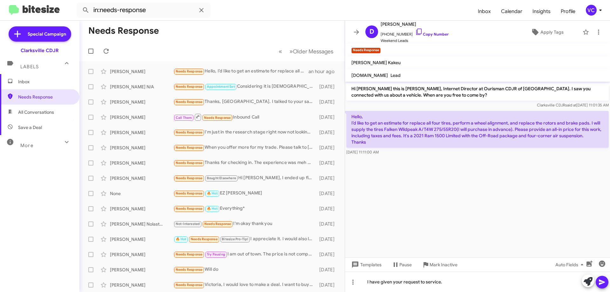
click at [601, 284] on icon at bounding box center [602, 282] width 6 height 5
click at [490, 218] on cdk-virtual-scroll-viewport "Hi [PERSON_NAME] this is [PERSON_NAME], Internet Director at Ourisman CDJR of […" at bounding box center [477, 170] width 265 height 176
click at [461, 53] on mat-toolbar "Needs Response ×" at bounding box center [477, 50] width 265 height 13
click at [206, 25] on mat-toolbar-row "Needs Response" at bounding box center [211, 31] width 265 height 20
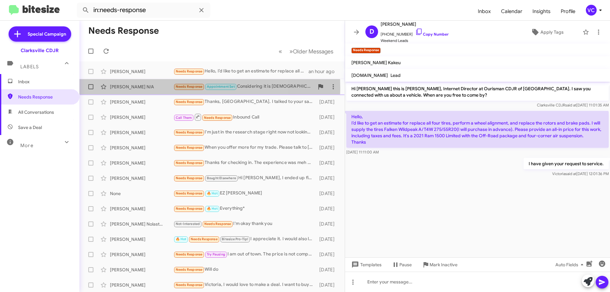
click at [153, 88] on div "[PERSON_NAME] N/A" at bounding box center [142, 87] width 64 height 6
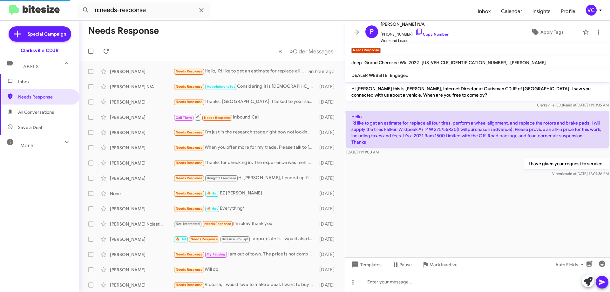
scroll to position [11, 0]
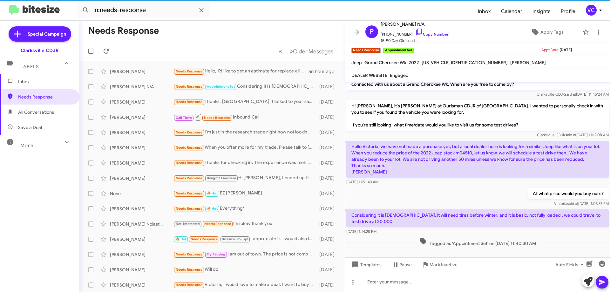
click at [417, 190] on div "At what price would you buy ours? [PERSON_NAME] said at [DATE] 1:03:37 PM" at bounding box center [477, 197] width 265 height 22
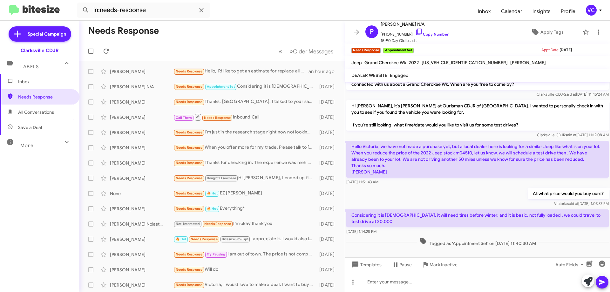
drag, startPoint x: 394, startPoint y: 216, endPoint x: 520, endPoint y: 219, distance: 125.5
click at [510, 221] on p "Considering it is [DEMOGRAPHIC_DATA], it will need tires before winter, and it …" at bounding box center [477, 218] width 262 height 18
click at [477, 187] on div "At what price would you buy ours? [PERSON_NAME] said at [DATE] 1:03:37 PM" at bounding box center [477, 197] width 265 height 22
drag, startPoint x: 433, startPoint y: 214, endPoint x: 534, endPoint y: 214, distance: 100.7
click at [531, 214] on p "Considering it is [DEMOGRAPHIC_DATA], it will need tires before winter, and it …" at bounding box center [477, 218] width 262 height 18
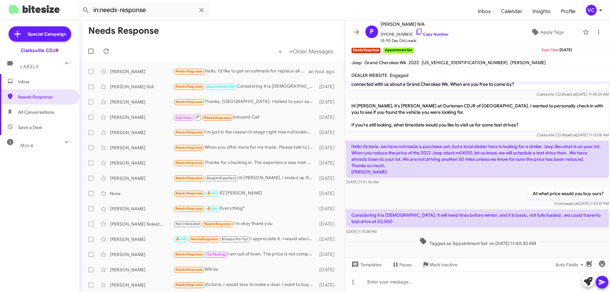
click at [469, 190] on div "At what price would you buy ours? [PERSON_NAME] said at [DATE] 1:03:37 PM" at bounding box center [477, 197] width 265 height 22
drag, startPoint x: 459, startPoint y: 215, endPoint x: 578, endPoint y: 227, distance: 120.0
click at [578, 227] on div "Considering it is [DEMOGRAPHIC_DATA], it will need tires before winter, and it …" at bounding box center [477, 221] width 262 height 25
click at [481, 185] on div "Hello Victoria, we have not made a purchase yet, but a local dealer here is loo…" at bounding box center [477, 162] width 265 height 47
click at [437, 238] on span "Tagged as 'Appointment Set' on [DATE] 11:40:30 AM" at bounding box center [478, 241] width 122 height 9
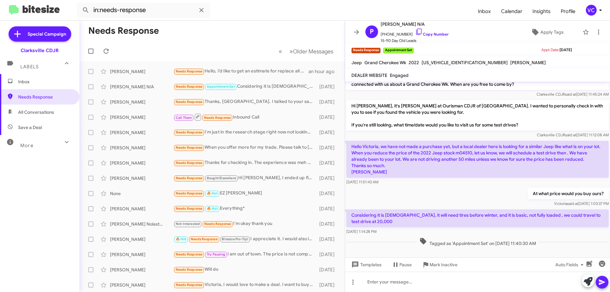
click at [444, 180] on div "[DATE] 11:51:43 AM" at bounding box center [477, 182] width 262 height 6
click at [455, 188] on div "At what price would you buy ours? [PERSON_NAME] said at [DATE] 1:03:37 PM" at bounding box center [477, 197] width 265 height 22
click at [454, 193] on div "At what price would you buy ours? [PERSON_NAME] said at [DATE] 1:03:37 PM" at bounding box center [477, 197] width 265 height 22
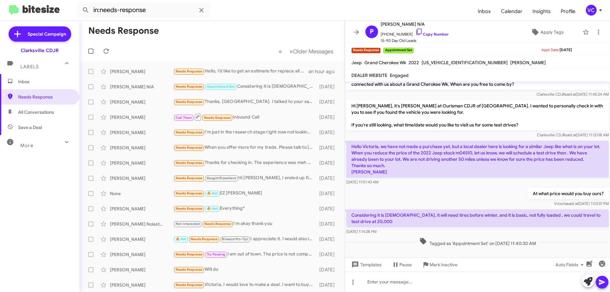
click at [409, 252] on div at bounding box center [477, 253] width 265 height 10
click at [417, 186] on div "Hello Victoria, we have not made a purchase yet, but a local dealer here is loo…" at bounding box center [477, 162] width 265 height 47
click at [437, 35] on link "Copy Number" at bounding box center [431, 34] width 33 height 5
click at [414, 197] on div "At what price would you buy ours? [PERSON_NAME] said at [DATE] 1:03:37 PM" at bounding box center [477, 197] width 265 height 22
click at [456, 207] on div "At what price would you buy ours? [PERSON_NAME] said at [DATE] 1:03:37 PM" at bounding box center [477, 197] width 265 height 22
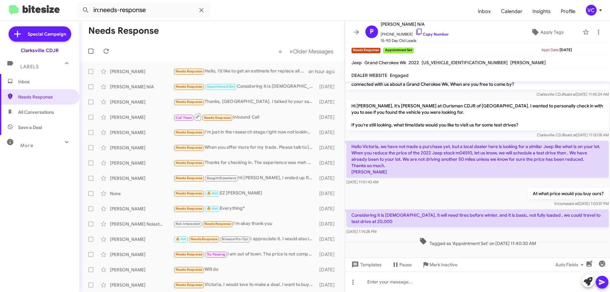
drag, startPoint x: 535, startPoint y: 216, endPoint x: 576, endPoint y: 228, distance: 43.0
click at [576, 228] on div "Considering it is [DEMOGRAPHIC_DATA], it will need tires before winter, and it …" at bounding box center [477, 221] width 262 height 25
click at [572, 217] on p "Considering it is [DEMOGRAPHIC_DATA], it will need tires before winter, and it …" at bounding box center [477, 218] width 262 height 18
click at [481, 195] on div "At what price would you buy ours? [PERSON_NAME] said at [DATE] 1:03:37 PM" at bounding box center [477, 197] width 265 height 22
drag, startPoint x: 538, startPoint y: 215, endPoint x: 544, endPoint y: 221, distance: 8.8
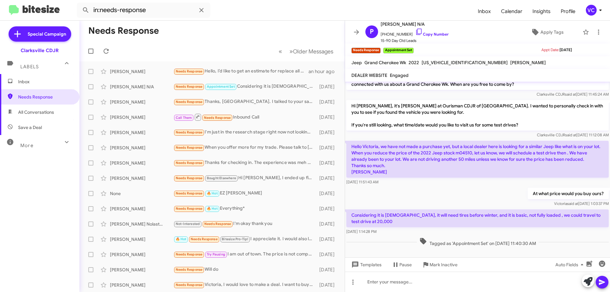
click at [544, 221] on p "Considering it is [DEMOGRAPHIC_DATA], it will need tires before winter, and it …" at bounding box center [477, 218] width 262 height 18
copy p "we could travel to test drive at 20,000"
drag, startPoint x: 460, startPoint y: 193, endPoint x: 460, endPoint y: 188, distance: 4.8
click at [460, 192] on div "At what price would you buy ours? [PERSON_NAME] said at [DATE] 1:03:37 PM" at bounding box center [477, 197] width 265 height 22
click at [387, 195] on div "At what price would you buy ours? [PERSON_NAME] said at [DATE] 1:03:37 PM" at bounding box center [477, 197] width 265 height 22
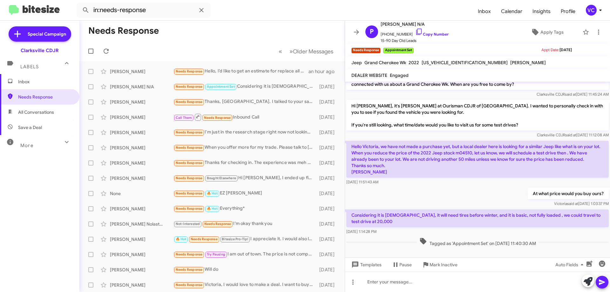
click at [398, 197] on div "At what price would you buy ours? [PERSON_NAME] said at [DATE] 1:03:37 PM" at bounding box center [477, 197] width 265 height 22
drag, startPoint x: 431, startPoint y: 195, endPoint x: 422, endPoint y: 217, distance: 23.4
click at [431, 195] on div "At what price would you buy ours? [PERSON_NAME] said at [DATE] 1:03:37 PM" at bounding box center [477, 197] width 265 height 22
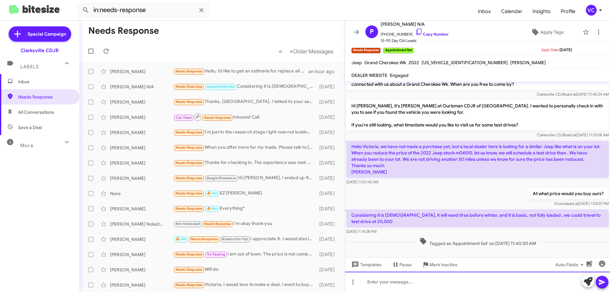
click at [407, 283] on div at bounding box center [477, 282] width 265 height 20
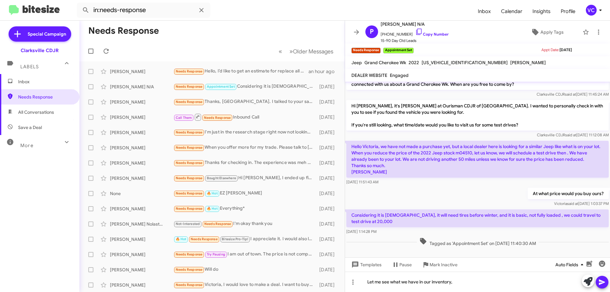
drag, startPoint x: 601, startPoint y: 279, endPoint x: 571, endPoint y: 267, distance: 32.6
click at [602, 279] on icon at bounding box center [602, 282] width 8 height 8
click at [189, 86] on span "Needs Response" at bounding box center [189, 86] width 27 height 4
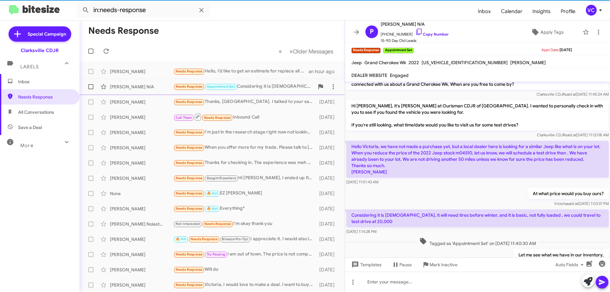
scroll to position [34, 0]
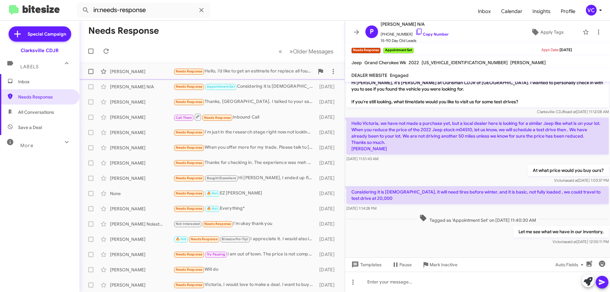
click at [155, 73] on div "[PERSON_NAME]" at bounding box center [142, 71] width 64 height 6
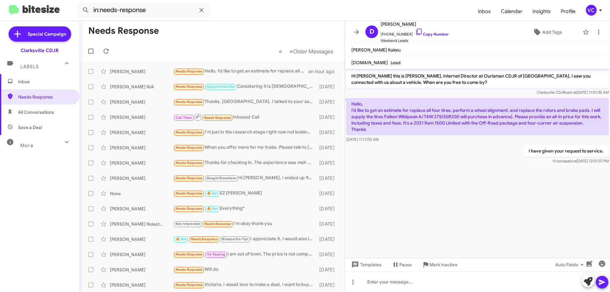
click at [464, 230] on cdk-virtual-scroll-viewport "Hi [PERSON_NAME] this is [PERSON_NAME], Internet Director at Ourisman CDJR of […" at bounding box center [477, 163] width 265 height 188
click at [106, 51] on icon at bounding box center [106, 51] width 8 height 8
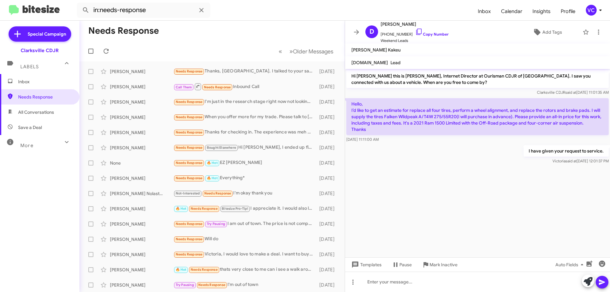
click at [207, 35] on mat-toolbar-row "Needs Response" at bounding box center [211, 31] width 265 height 20
click at [169, 74] on div "[PERSON_NAME]" at bounding box center [142, 71] width 64 height 6
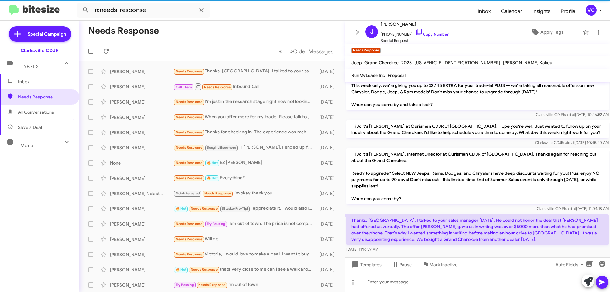
scroll to position [25, 0]
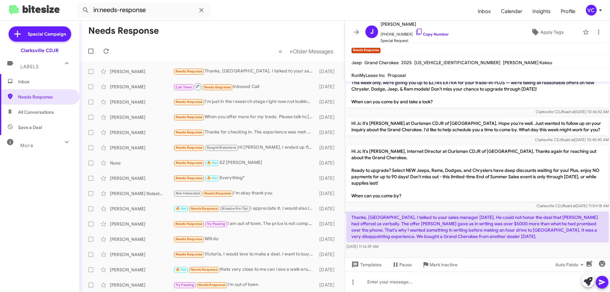
drag, startPoint x: 367, startPoint y: 217, endPoint x: 462, endPoint y: 219, distance: 95.0
click at [459, 219] on p "Thanks, [GEOGRAPHIC_DATA]. I talked to your sales manager [DATE]. He could not …" at bounding box center [477, 227] width 262 height 30
click at [500, 222] on p "Thanks, [GEOGRAPHIC_DATA]. I talked to your sales manager [DATE]. He could not …" at bounding box center [477, 227] width 262 height 30
drag, startPoint x: 458, startPoint y: 227, endPoint x: 536, endPoint y: 234, distance: 77.8
click at [531, 234] on p "Thanks, [GEOGRAPHIC_DATA]. I talked to your sales manager [DATE]. He could not …" at bounding box center [477, 227] width 262 height 30
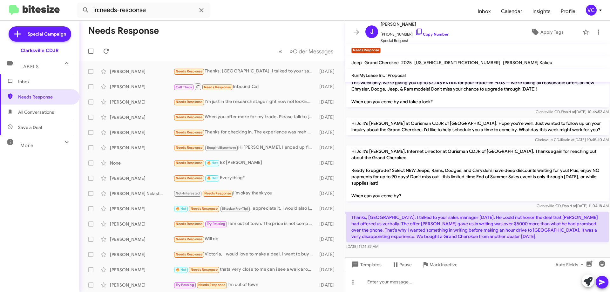
click at [536, 235] on p "Thanks, [GEOGRAPHIC_DATA]. I talked to your sales manager [DATE]. He could not …" at bounding box center [477, 227] width 262 height 30
click at [497, 142] on div "Clarksville CDJR said at [DATE] 10:45:40 AM" at bounding box center [477, 140] width 262 height 6
click at [441, 32] on link "Copy Number" at bounding box center [431, 34] width 33 height 5
click at [408, 207] on div "Clarksville CDJR said at [DATE] 11:04:18 AM" at bounding box center [477, 206] width 262 height 6
click at [271, 12] on form "in:needs-response" at bounding box center [275, 10] width 396 height 15
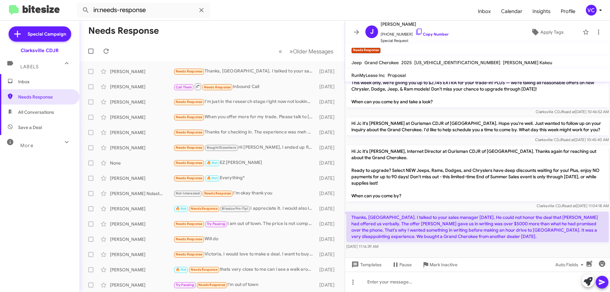
drag, startPoint x: 385, startPoint y: 216, endPoint x: 494, endPoint y: 239, distance: 111.3
click at [494, 239] on p "Thanks, [GEOGRAPHIC_DATA]. I talked to your sales manager [DATE]. He could not …" at bounding box center [477, 227] width 262 height 30
copy p "I talked to your sales manager [DATE]. He could not honor the deal that [PERSON…"
click at [465, 191] on p "Hi Jc it's [PERSON_NAME], Internet Director at Ourisman CDJR of [GEOGRAPHIC_DAT…" at bounding box center [477, 173] width 262 height 56
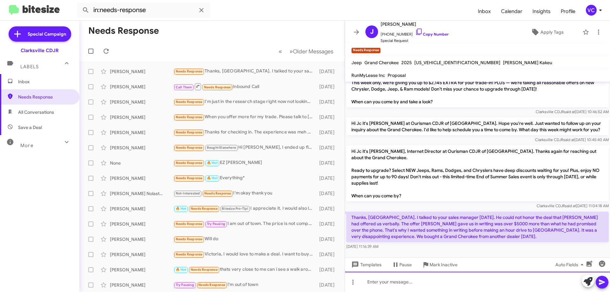
click at [445, 291] on div at bounding box center [477, 282] width 265 height 20
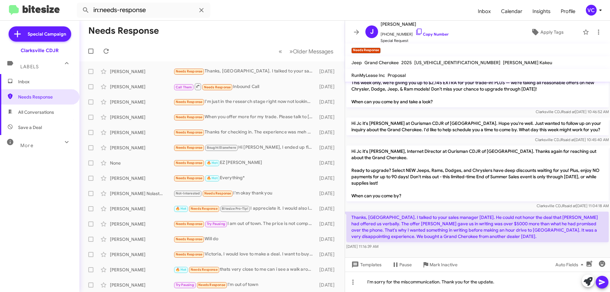
click at [600, 283] on icon at bounding box center [602, 282] width 8 height 8
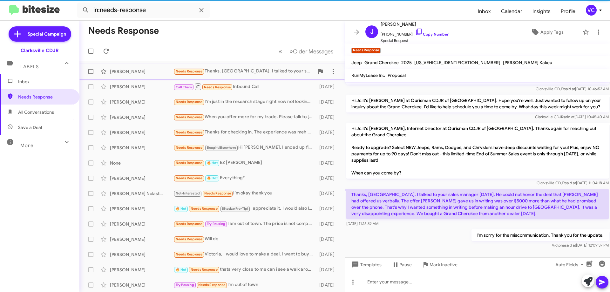
scroll to position [48, 0]
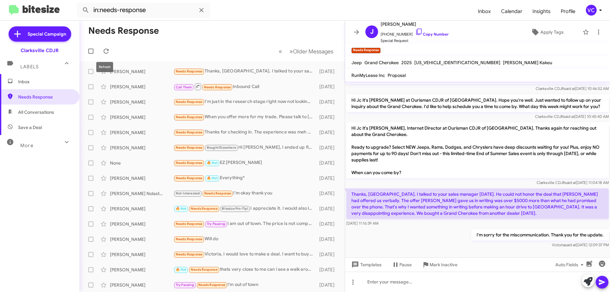
drag, startPoint x: 108, startPoint y: 52, endPoint x: 121, endPoint y: 53, distance: 13.4
click at [107, 54] on icon at bounding box center [106, 51] width 8 height 8
click at [200, 43] on mat-toolbar-row "« Previous » Next Older Messages" at bounding box center [211, 51] width 265 height 20
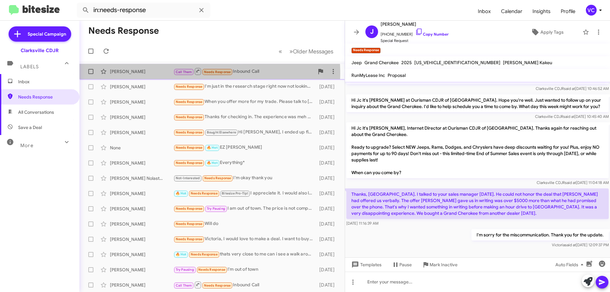
click at [170, 74] on div "[PERSON_NAME]" at bounding box center [142, 71] width 64 height 6
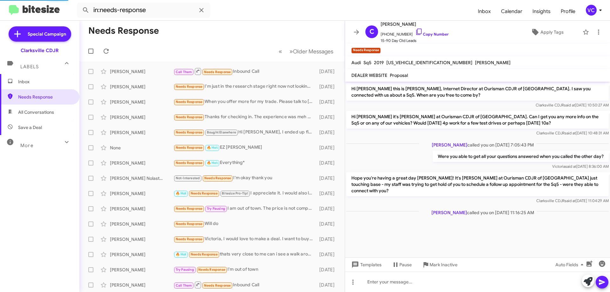
click at [432, 217] on div at bounding box center [477, 222] width 265 height 10
click at [439, 34] on link "Copy Number" at bounding box center [431, 34] width 33 height 5
click at [437, 227] on cdk-virtual-scroll-viewport "Hi [PERSON_NAME] this is [PERSON_NAME], Internet Director at Ourisman CDJR of […" at bounding box center [477, 170] width 265 height 176
click at [426, 48] on span "×" at bounding box center [423, 48] width 5 height 8
click at [195, 26] on mat-toolbar-row "Needs Response" at bounding box center [211, 31] width 265 height 20
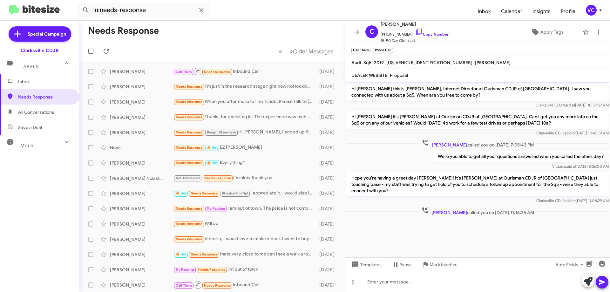
click at [117, 51] on mat-toolbar-row "« Previous » Next Older Messages" at bounding box center [211, 51] width 265 height 20
click at [162, 89] on div "[PERSON_NAME]" at bounding box center [142, 87] width 64 height 6
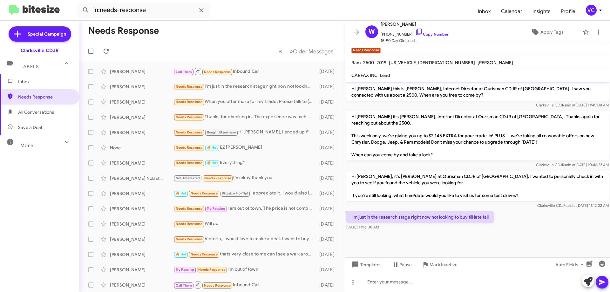
click at [567, 232] on div at bounding box center [477, 235] width 265 height 6
click at [548, 225] on div "I'm just in the research stage right now not looking to buy till late fall [DAT…" at bounding box center [477, 221] width 265 height 22
click at [547, 225] on div "I'm just in the research stage right now not looking to buy till late fall [DAT…" at bounding box center [477, 221] width 265 height 22
click at [427, 29] on span "[PHONE_NUMBER] Copy Number" at bounding box center [415, 33] width 68 height 10
click at [426, 33] on link "Copy Number" at bounding box center [431, 34] width 33 height 5
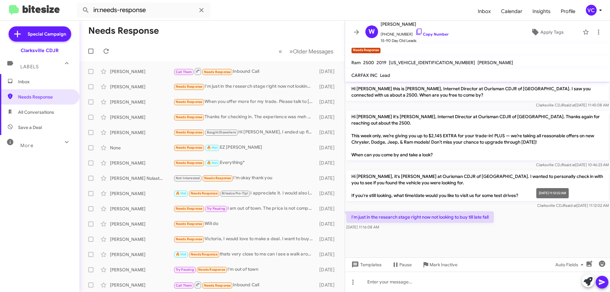
click at [537, 205] on span "Clarksville CDJR said at [DATE] 11:12:02 AM" at bounding box center [572, 205] width 71 height 5
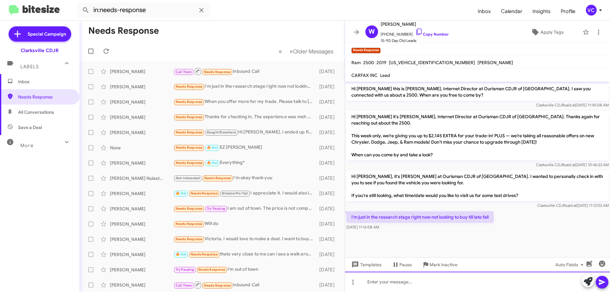
click at [441, 283] on div at bounding box center [477, 282] width 265 height 20
click at [455, 288] on div at bounding box center [477, 282] width 265 height 20
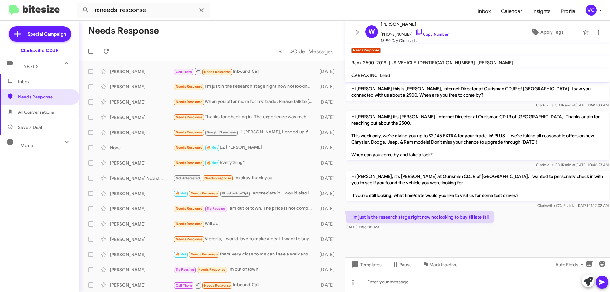
click at [465, 213] on p "I'm just in the research stage right now not looking to buy till late fall" at bounding box center [419, 216] width 147 height 11
click at [466, 216] on p "I'm just in the research stage right now not looking to buy till late fall" at bounding box center [419, 216] width 147 height 11
click at [467, 216] on p "I'm just in the research stage right now not looking to buy till late fall" at bounding box center [419, 216] width 147 height 11
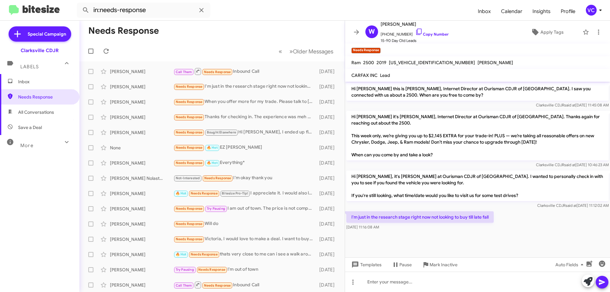
click at [465, 218] on p "I'm just in the research stage right now not looking to buy till late fall" at bounding box center [419, 216] width 147 height 11
click at [465, 219] on p "I'm just in the research stage right now not looking to buy till late fall" at bounding box center [419, 216] width 147 height 11
copy p "I'm just in the research stage right now not looking to buy till late fall"
click at [542, 219] on div "I'm just in the research stage right now not looking to buy till late fall [DAT…" at bounding box center [477, 221] width 265 height 22
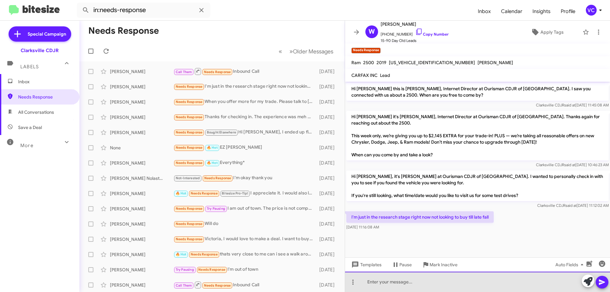
click at [424, 282] on div at bounding box center [477, 282] width 265 height 20
click at [515, 288] on div "Thank you for the update. We will follow up with you then." at bounding box center [477, 282] width 265 height 20
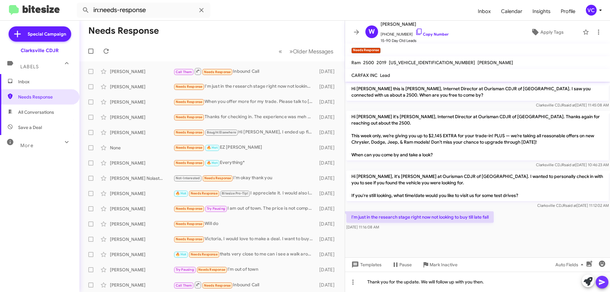
click at [599, 283] on icon at bounding box center [602, 282] width 6 height 5
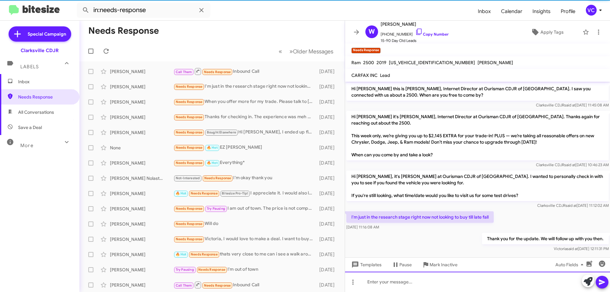
scroll to position [4, 0]
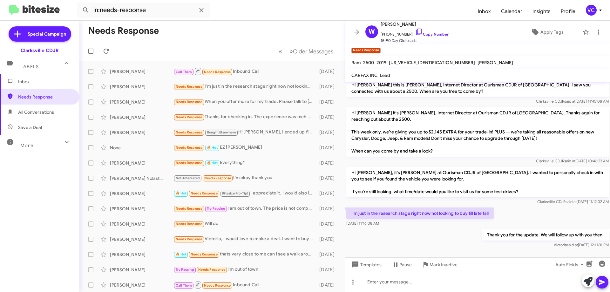
drag, startPoint x: 442, startPoint y: 227, endPoint x: 439, endPoint y: 230, distance: 4.1
click at [442, 228] on div "Hi [PERSON_NAME] this is [PERSON_NAME], Internet Director at Ourisman CDJR of […" at bounding box center [477, 164] width 265 height 172
click at [103, 52] on icon at bounding box center [106, 51] width 8 height 8
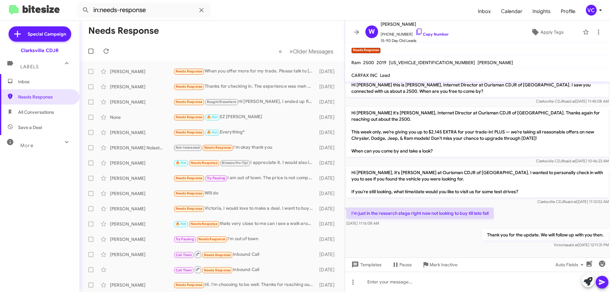
drag, startPoint x: 188, startPoint y: 46, endPoint x: 195, endPoint y: 51, distance: 9.2
click at [188, 46] on mat-toolbar-row "« Previous » Next Older Messages" at bounding box center [211, 51] width 265 height 20
drag, startPoint x: 152, startPoint y: 71, endPoint x: 211, endPoint y: 80, distance: 59.5
click at [153, 71] on div "[PERSON_NAME]" at bounding box center [142, 71] width 64 height 6
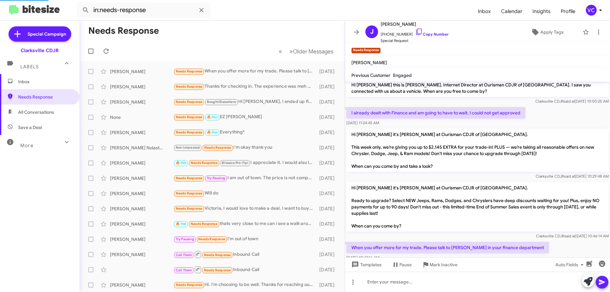
scroll to position [17, 0]
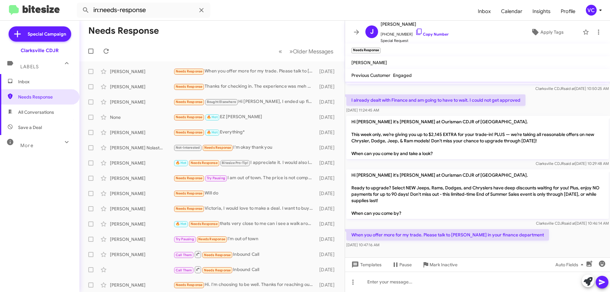
click at [564, 226] on span "Clarksville CDJR said at [DATE] 10:46:14 AM" at bounding box center [572, 223] width 73 height 5
click at [442, 33] on link "Copy Number" at bounding box center [431, 34] width 33 height 5
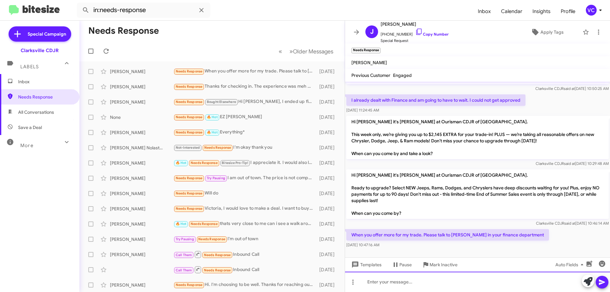
click at [419, 286] on div at bounding box center [477, 282] width 265 height 20
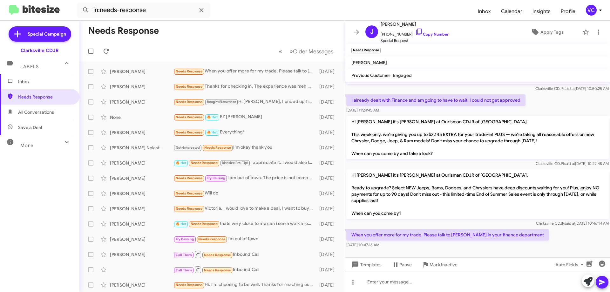
click at [433, 237] on p "When you offer more for my trade. Please talk to [PERSON_NAME] in your finance …" at bounding box center [447, 234] width 203 height 11
click at [433, 236] on p "When you offer more for my trade. Please talk to [PERSON_NAME] in your finance …" at bounding box center [447, 234] width 203 height 11
copy p "When you offer more for my trade. Please talk to [PERSON_NAME] in your finance …"
click at [556, 219] on mat-tooltip-component "[DATE] 10:46:14 AM" at bounding box center [547, 210] width 43 height 19
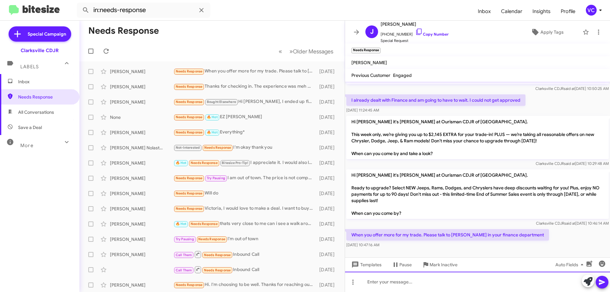
click at [437, 292] on div at bounding box center [477, 282] width 265 height 20
click at [440, 281] on div at bounding box center [477, 282] width 265 height 20
click at [391, 283] on div "Will do than you." at bounding box center [477, 282] width 265 height 20
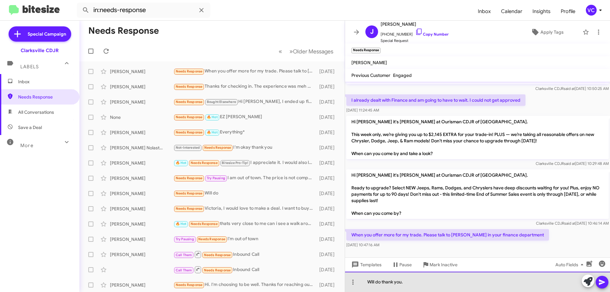
click at [476, 279] on div "Will do thank you." at bounding box center [477, 282] width 265 height 20
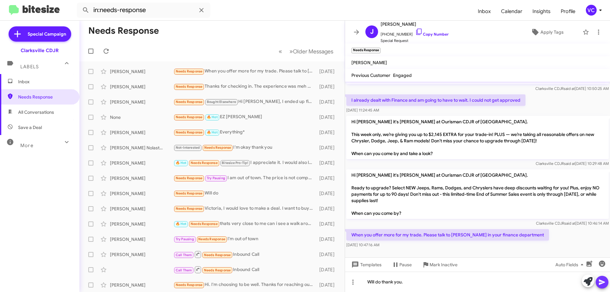
click at [606, 280] on button at bounding box center [602, 282] width 13 height 13
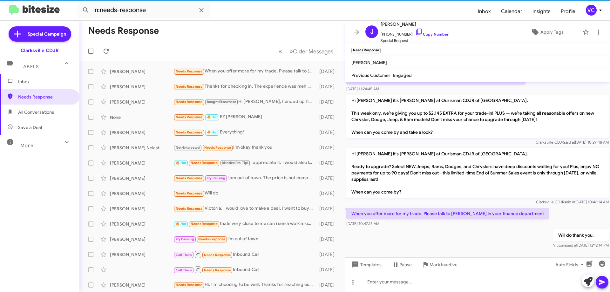
scroll to position [40, 0]
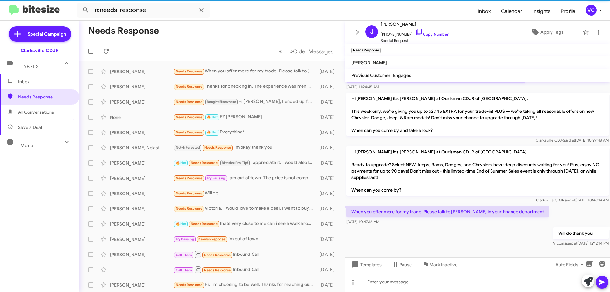
click at [174, 37] on mat-toolbar-row "Needs Response" at bounding box center [211, 31] width 265 height 20
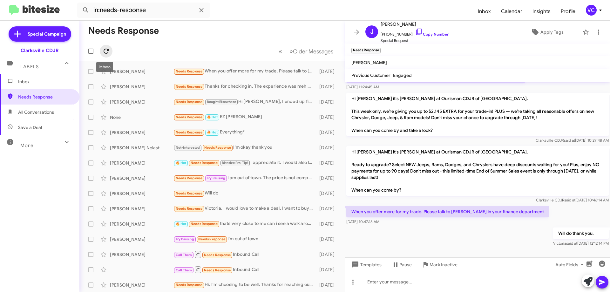
click at [106, 50] on icon at bounding box center [106, 51] width 8 height 8
click at [265, 18] on mat-toolbar "in:needs-response Inbox Calendar Insights Profile VC" at bounding box center [305, 10] width 610 height 20
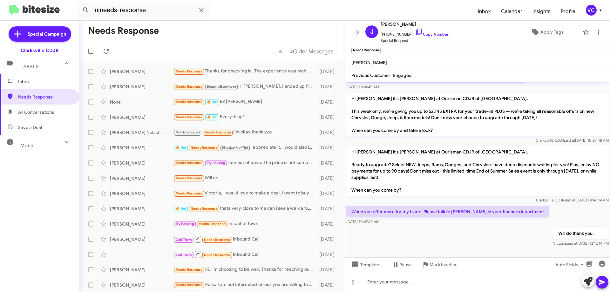
click at [469, 250] on div at bounding box center [477, 253] width 265 height 10
click at [135, 70] on div "[PERSON_NAME]" at bounding box center [142, 71] width 64 height 6
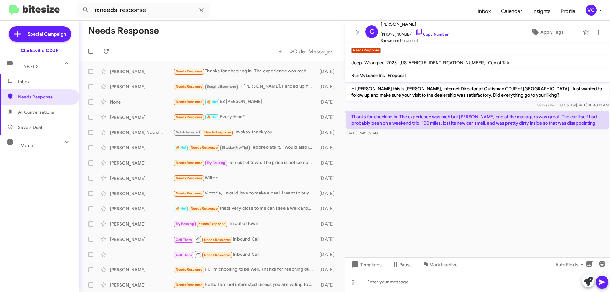
click at [465, 152] on cdk-virtual-scroll-viewport "Hi [PERSON_NAME] this is [PERSON_NAME], Internet Director at Ourisman CDJR of […" at bounding box center [477, 170] width 265 height 176
drag, startPoint x: 362, startPoint y: 122, endPoint x: 530, endPoint y: 129, distance: 168.5
click at [522, 128] on p "Thanks for checking in. The experience was meh but [PERSON_NAME] one of the man…" at bounding box center [477, 120] width 262 height 18
click at [549, 182] on cdk-virtual-scroll-viewport "Hi [PERSON_NAME] this is [PERSON_NAME], Internet Director at Ourisman CDJR of […" at bounding box center [477, 170] width 265 height 176
drag, startPoint x: 439, startPoint y: 125, endPoint x: 561, endPoint y: 125, distance: 121.3
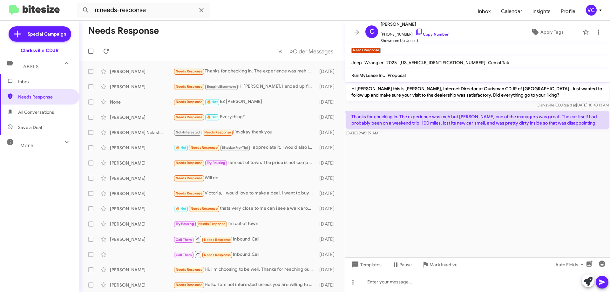
click at [555, 125] on p "Thanks for checking in. The experience was meh but [PERSON_NAME] one of the man…" at bounding box center [477, 120] width 262 height 18
click at [565, 164] on cdk-virtual-scroll-viewport "Hi [PERSON_NAME] this is [PERSON_NAME], Internet Director at Ourisman CDJR of […" at bounding box center [477, 170] width 265 height 176
click at [443, 34] on link "Copy Number" at bounding box center [431, 34] width 33 height 5
click at [406, 186] on cdk-virtual-scroll-viewport "Hi [PERSON_NAME] this is [PERSON_NAME], Internet Director at Ourisman CDJR of […" at bounding box center [477, 170] width 265 height 176
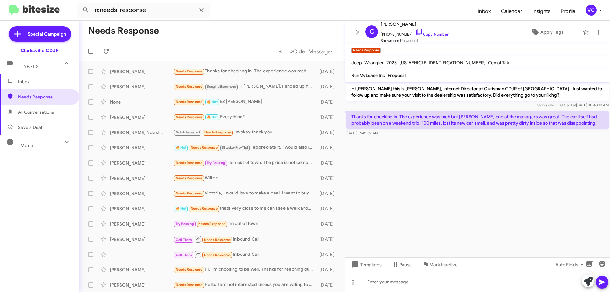
click at [399, 290] on div at bounding box center [477, 282] width 265 height 20
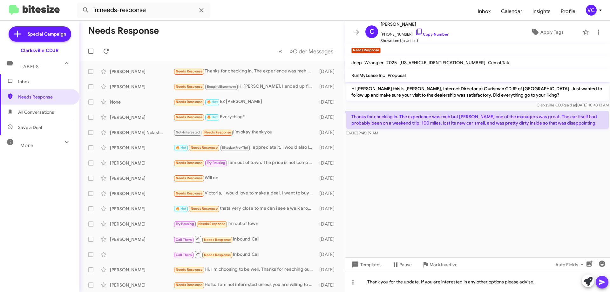
click at [603, 282] on icon at bounding box center [602, 282] width 6 height 5
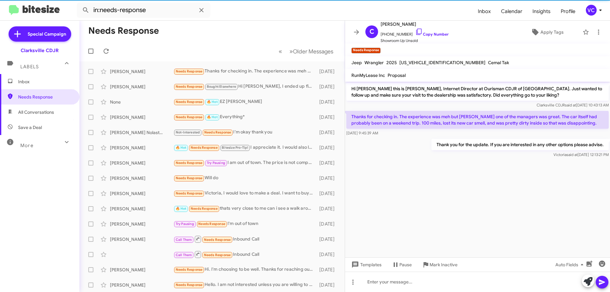
click at [205, 35] on mat-toolbar-row "Needs Response" at bounding box center [211, 31] width 265 height 20
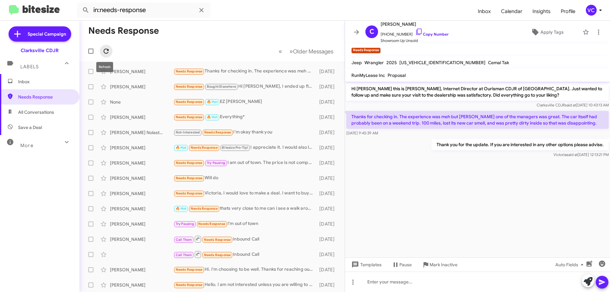
click at [108, 46] on button at bounding box center [106, 51] width 13 height 13
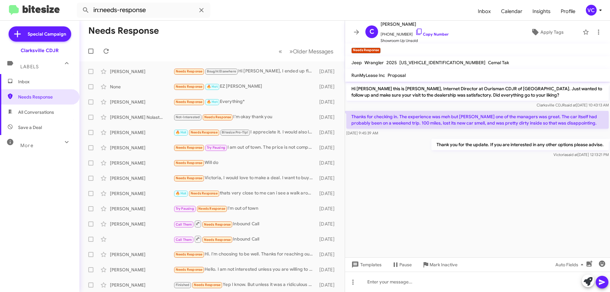
click at [411, 212] on cdk-virtual-scroll-viewport "Hi [PERSON_NAME] this is [PERSON_NAME], Internet Director at Ourisman CDJR of […" at bounding box center [477, 170] width 265 height 176
click at [108, 52] on icon at bounding box center [106, 51] width 5 height 5
click at [216, 37] on mat-toolbar-row "Needs Response" at bounding box center [211, 31] width 265 height 20
click at [197, 69] on small "Needs Response" at bounding box center [189, 72] width 30 height 6
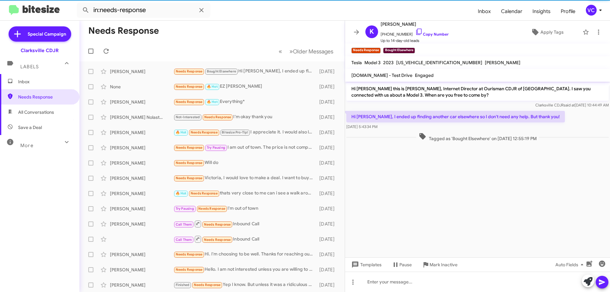
drag, startPoint x: 455, startPoint y: 190, endPoint x: 451, endPoint y: 181, distance: 9.9
click at [455, 189] on cdk-virtual-scroll-viewport "Hi [PERSON_NAME] this is [PERSON_NAME], Internet Director at Ourisman CDJR of […" at bounding box center [477, 170] width 265 height 176
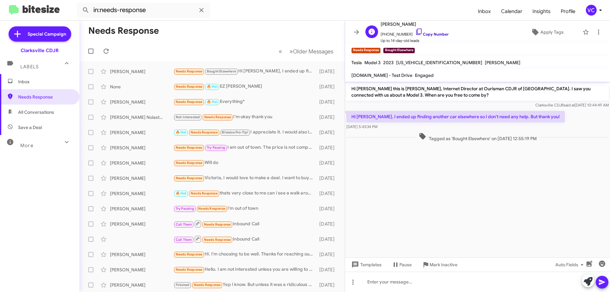
click at [441, 33] on link "Copy Number" at bounding box center [431, 34] width 33 height 5
click at [467, 182] on cdk-virtual-scroll-viewport "Hi [PERSON_NAME] this is [PERSON_NAME], Internet Director at Ourisman CDJR of […" at bounding box center [477, 170] width 265 height 176
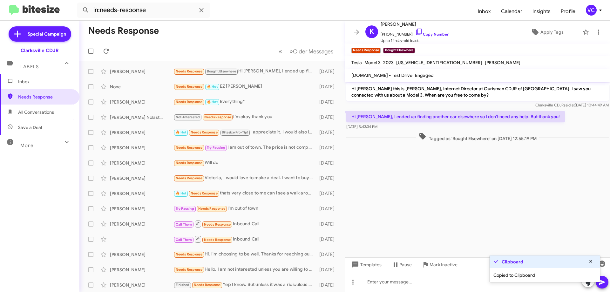
click at [426, 288] on div at bounding box center [477, 282] width 265 height 20
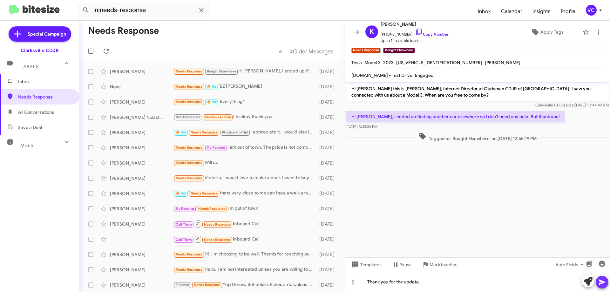
click at [602, 282] on icon at bounding box center [602, 282] width 8 height 8
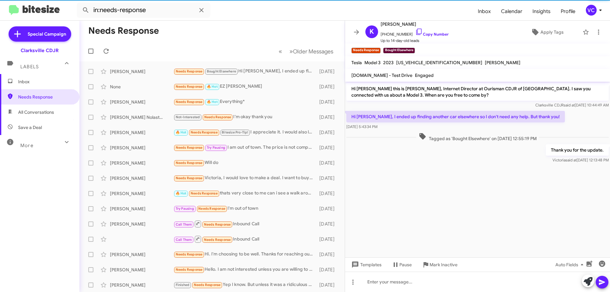
click at [500, 211] on cdk-virtual-scroll-viewport "Hi [PERSON_NAME] this is [PERSON_NAME], Internet Director at Ourisman CDJR of […" at bounding box center [477, 170] width 265 height 176
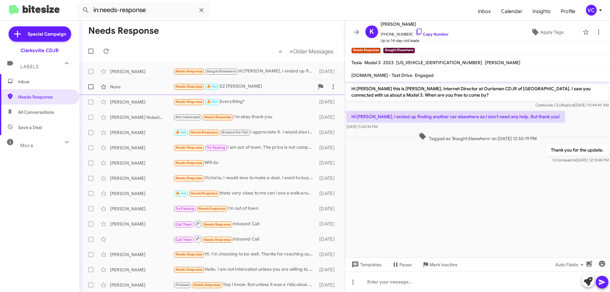
click at [127, 87] on div "None" at bounding box center [142, 87] width 64 height 6
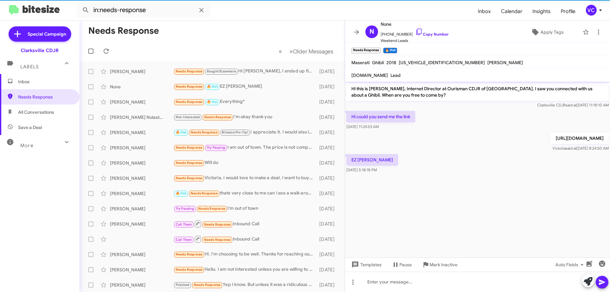
drag, startPoint x: 491, startPoint y: 207, endPoint x: 480, endPoint y: 208, distance: 11.2
click at [491, 207] on cdk-virtual-scroll-viewport "Hi this is [PERSON_NAME], Internet Director at Ourisman CDJR of [GEOGRAPHIC_DAT…" at bounding box center [477, 170] width 265 height 176
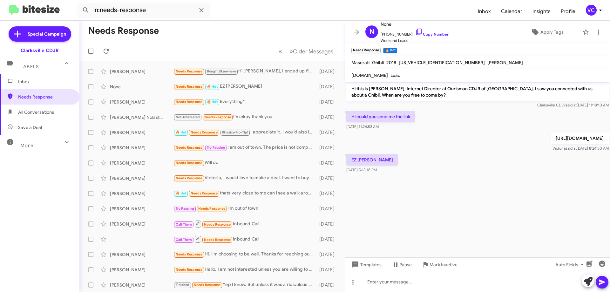
click at [432, 283] on div at bounding box center [477, 282] width 265 height 20
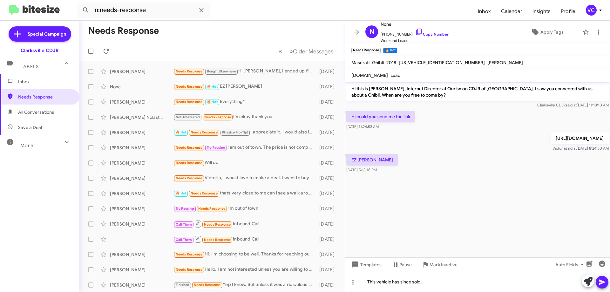
click at [603, 279] on icon at bounding box center [602, 282] width 8 height 8
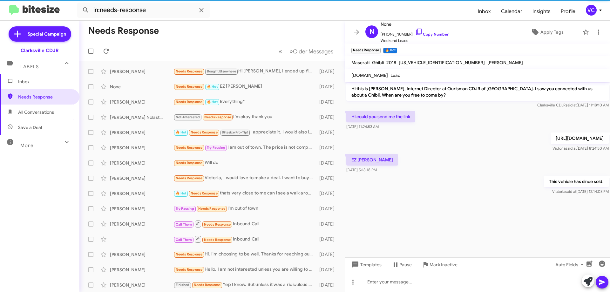
drag, startPoint x: 463, startPoint y: 204, endPoint x: 459, endPoint y: 202, distance: 4.0
click at [461, 204] on div at bounding box center [477, 200] width 265 height 8
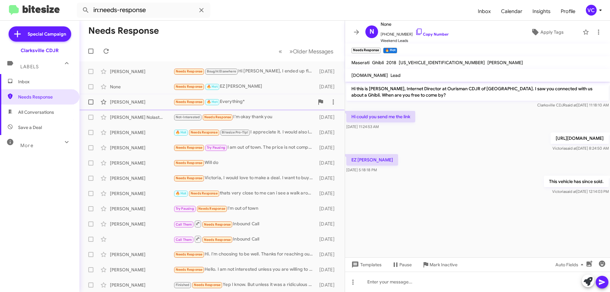
click at [152, 104] on div "[PERSON_NAME]" at bounding box center [142, 102] width 64 height 6
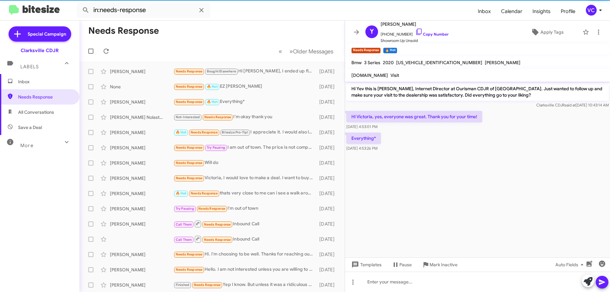
drag, startPoint x: 514, startPoint y: 226, endPoint x: 498, endPoint y: 198, distance: 32.7
click at [514, 226] on cdk-virtual-scroll-viewport "Hi Yev this is [PERSON_NAME], Internet Director at Ourisman CDJR of [GEOGRAPHIC…" at bounding box center [477, 170] width 265 height 176
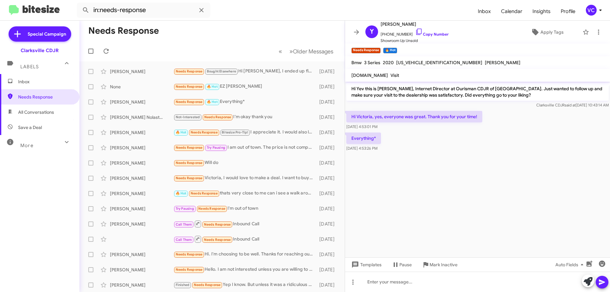
click at [481, 184] on cdk-virtual-scroll-viewport "Hi Yev this is [PERSON_NAME], Internet Director at Ourisman CDJR of [GEOGRAPHIC…" at bounding box center [477, 170] width 265 height 176
click at [435, 34] on link "Copy Number" at bounding box center [431, 34] width 33 height 5
click at [572, 199] on cdk-virtual-scroll-viewport "Hi Yev this is [PERSON_NAME], Internet Director at Ourisman CDJR of [GEOGRAPHIC…" at bounding box center [477, 170] width 265 height 176
click at [503, 215] on cdk-virtual-scroll-viewport "Hi Yev this is [PERSON_NAME], Internet Director at Ourisman CDJR of [GEOGRAPHIC…" at bounding box center [477, 170] width 265 height 176
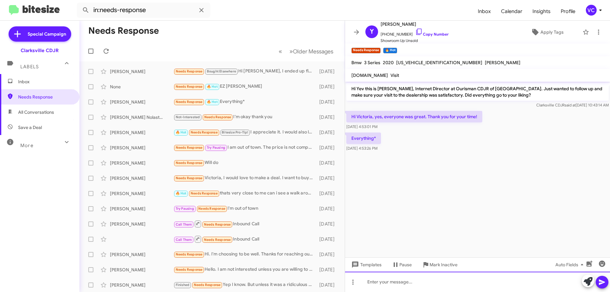
click at [456, 290] on div at bounding box center [477, 282] width 265 height 20
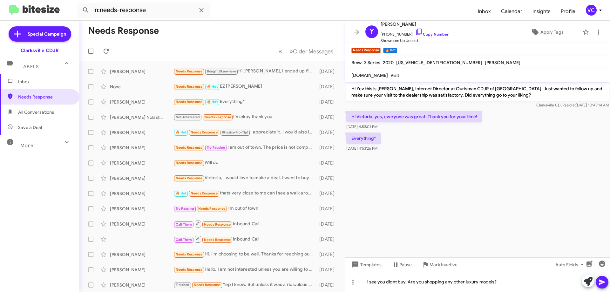
drag, startPoint x: 511, startPoint y: 206, endPoint x: 516, endPoint y: 220, distance: 15.1
click at [511, 208] on cdk-virtual-scroll-viewport "Hi Yev this is [PERSON_NAME], Internet Director at Ourisman CDJR of [GEOGRAPHIC…" at bounding box center [477, 170] width 265 height 176
drag, startPoint x: 603, startPoint y: 282, endPoint x: 563, endPoint y: 263, distance: 44.2
click at [604, 282] on icon at bounding box center [602, 282] width 6 height 5
click at [488, 217] on cdk-virtual-scroll-viewport "Hi Yev this is [PERSON_NAME], Internet Director at Ourisman CDJR of [GEOGRAPHIC…" at bounding box center [477, 170] width 265 height 176
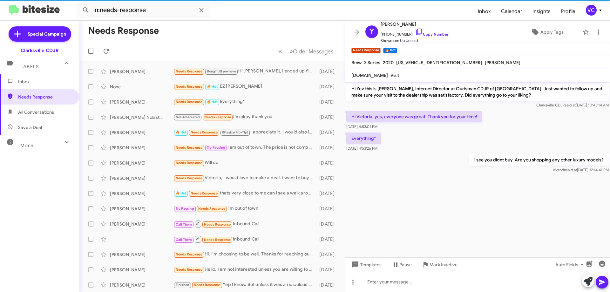
drag, startPoint x: 154, startPoint y: 44, endPoint x: 135, endPoint y: 49, distance: 19.3
click at [153, 44] on mat-toolbar-row "« Previous » Next Older Messages" at bounding box center [211, 51] width 265 height 20
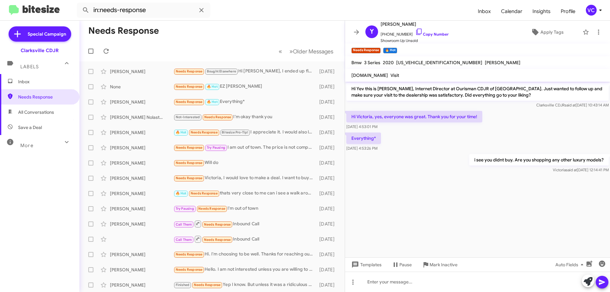
click at [482, 203] on cdk-virtual-scroll-viewport "Hi Yev this is [PERSON_NAME], Internet Director at Ourisman CDJR of [GEOGRAPHIC…" at bounding box center [477, 170] width 265 height 176
click at [104, 40] on mat-toolbar-row "Needs Response" at bounding box center [211, 31] width 265 height 20
click at [104, 53] on icon at bounding box center [106, 51] width 8 height 8
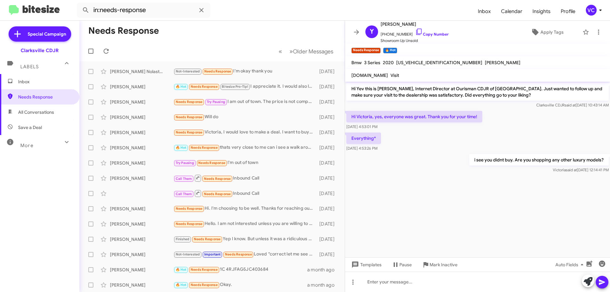
click at [500, 210] on cdk-virtual-scroll-viewport "Hi Yev this is [PERSON_NAME], Internet Director at Ourisman CDJR of [GEOGRAPHIC…" at bounding box center [477, 170] width 265 height 176
